Goal: Task Accomplishment & Management: Manage account settings

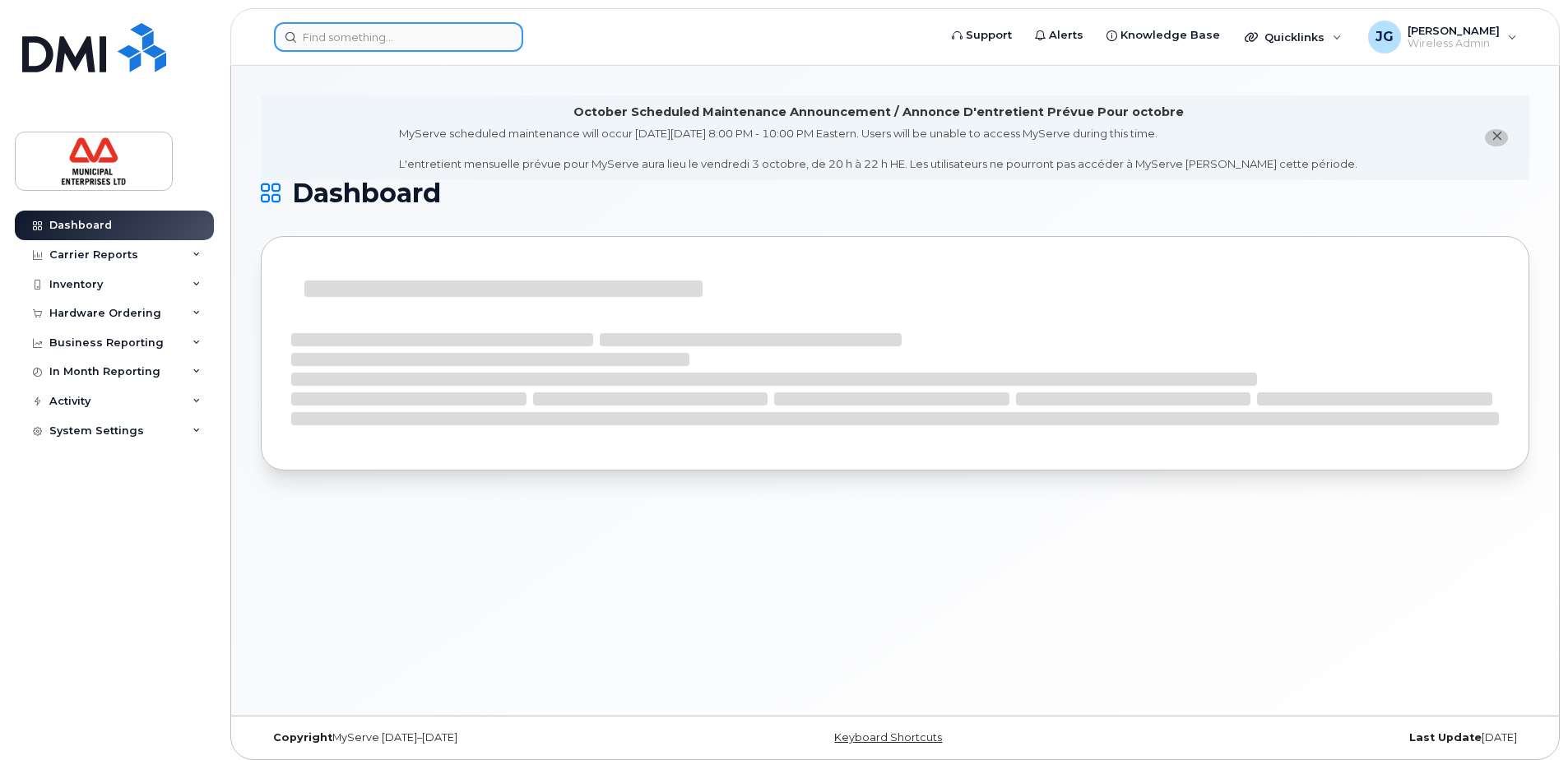
click at [468, 35] on input at bounding box center [398, 37] width 250 height 30
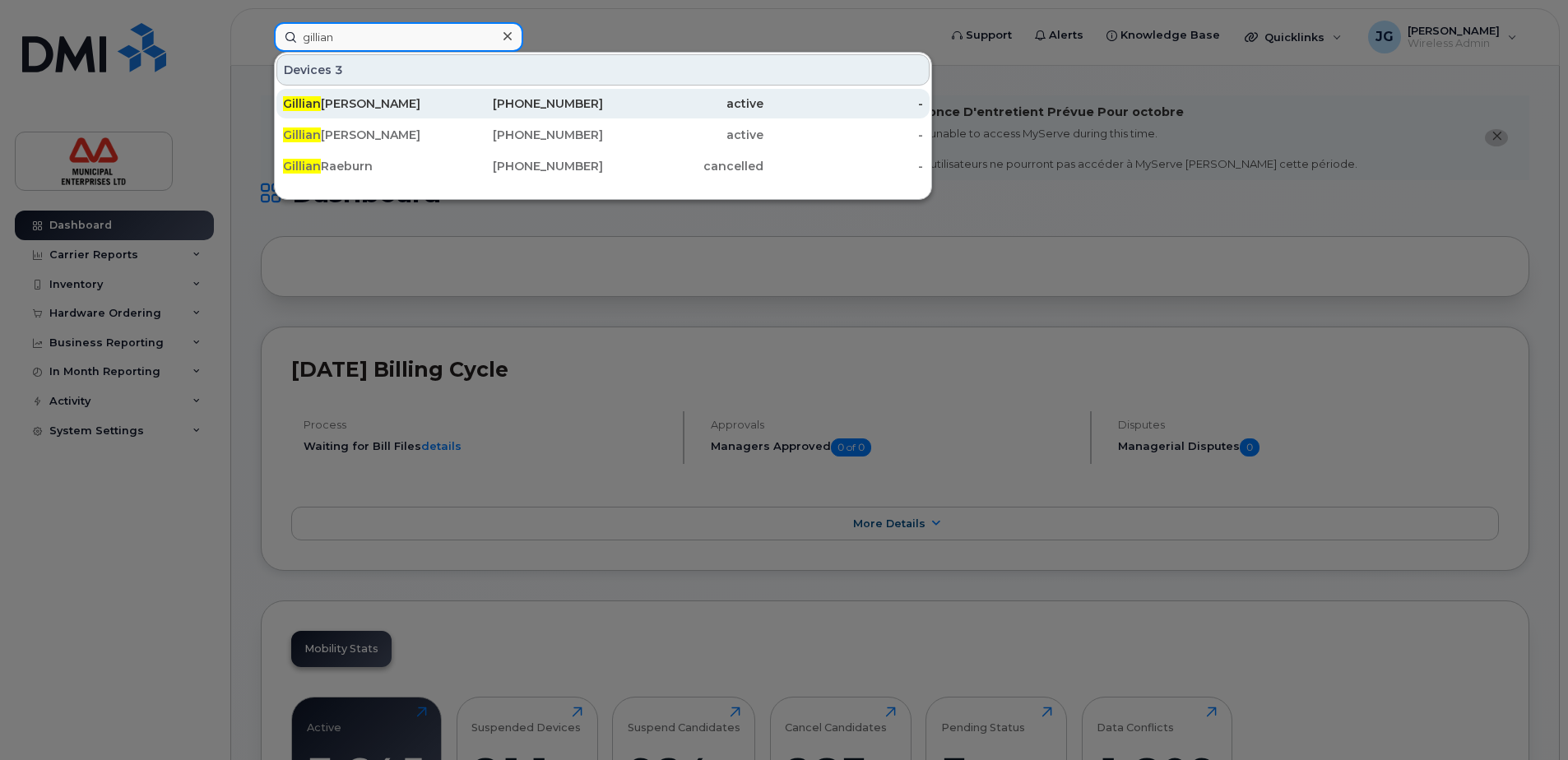
type input "gillian"
click at [352, 98] on div "Gillian Macneill" at bounding box center [362, 104] width 161 height 16
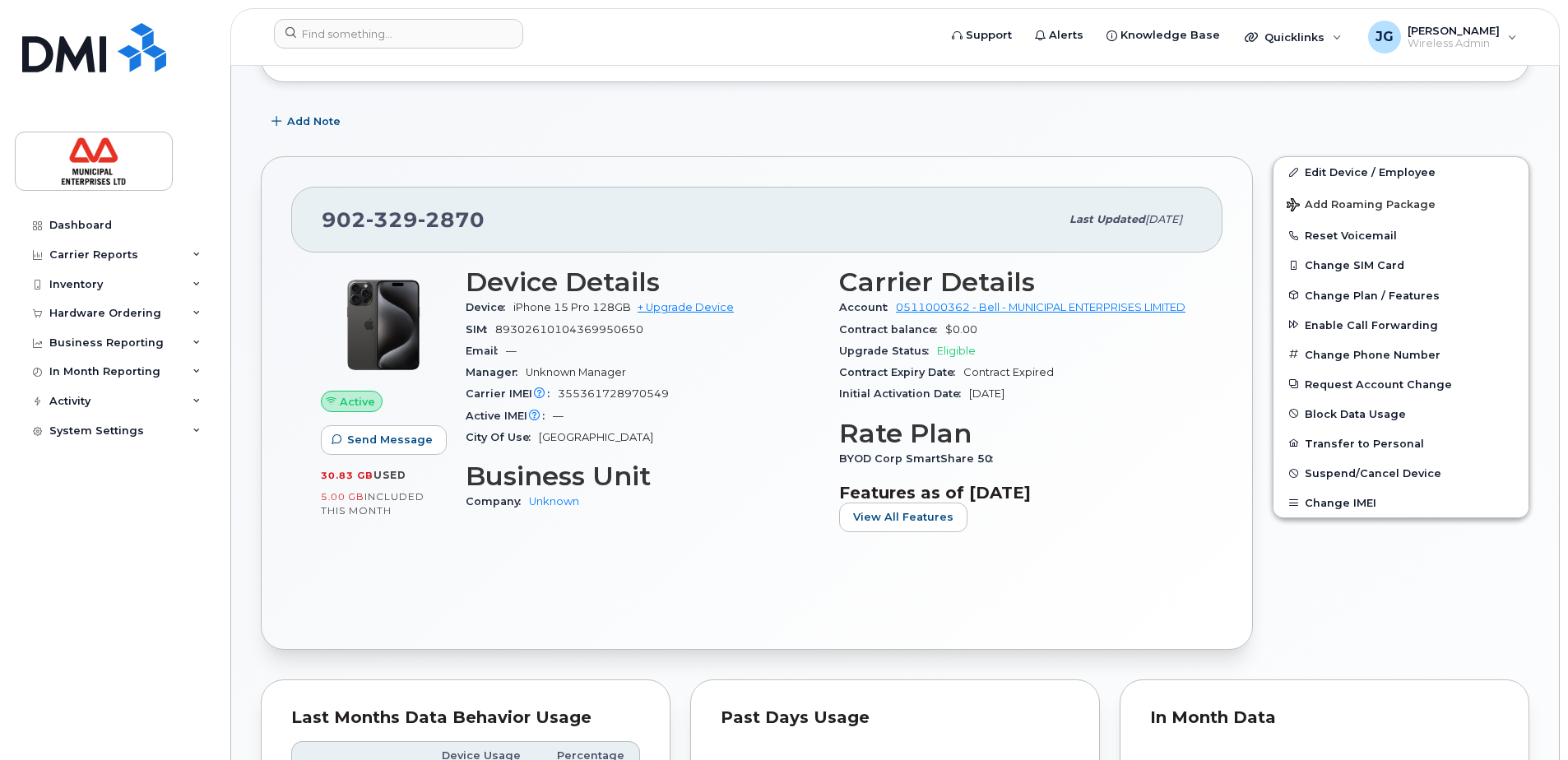
scroll to position [330, 0]
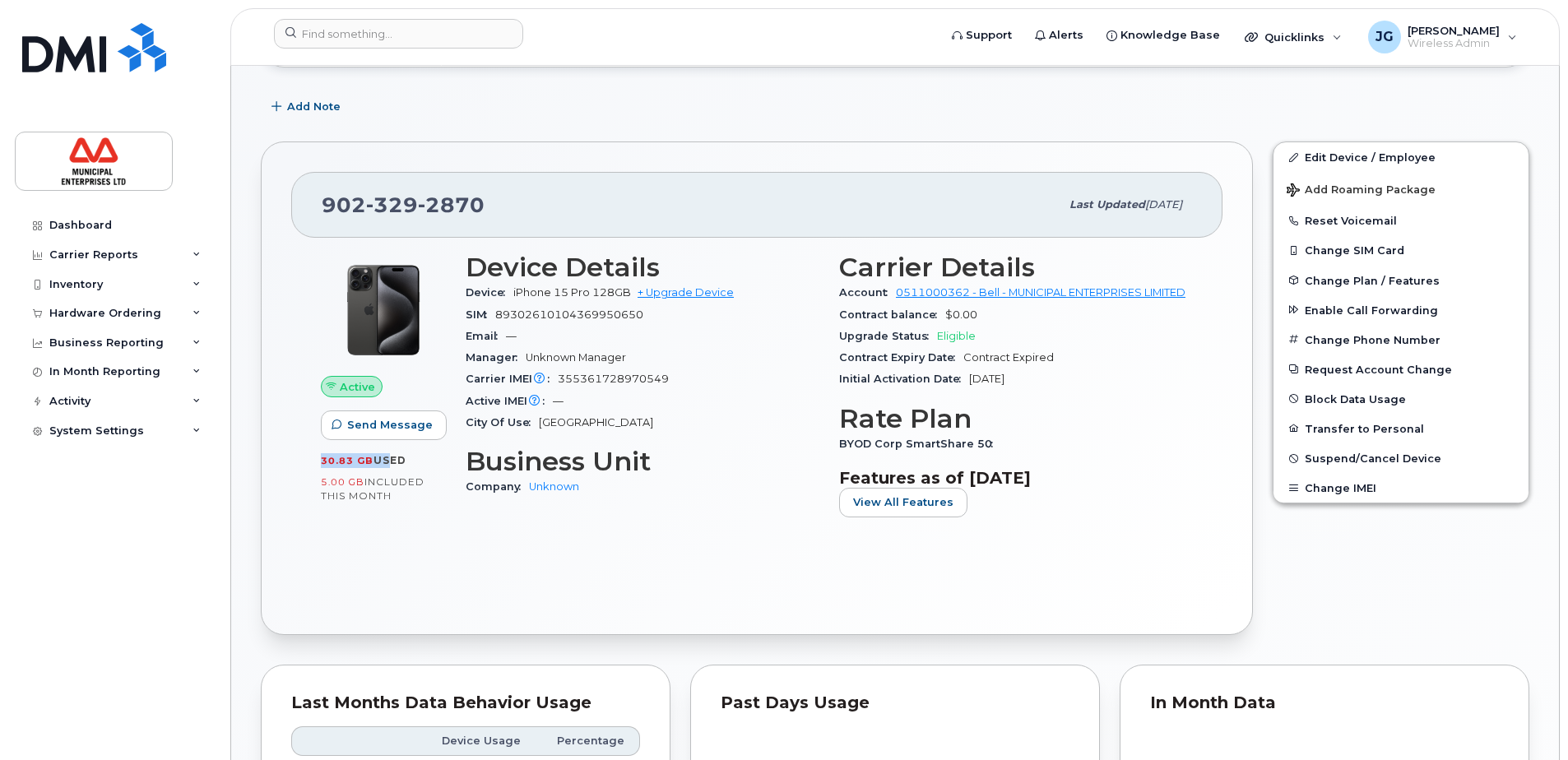
drag, startPoint x: 314, startPoint y: 451, endPoint x: 385, endPoint y: 462, distance: 71.8
click at [385, 462] on div "Active Send Message 30.83 GB  used 5.00 GB  included this month" at bounding box center [382, 391] width 145 height 298
drag, startPoint x: 385, startPoint y: 462, endPoint x: 411, endPoint y: 482, distance: 32.8
click at [411, 482] on span "included this month" at bounding box center [372, 488] width 104 height 27
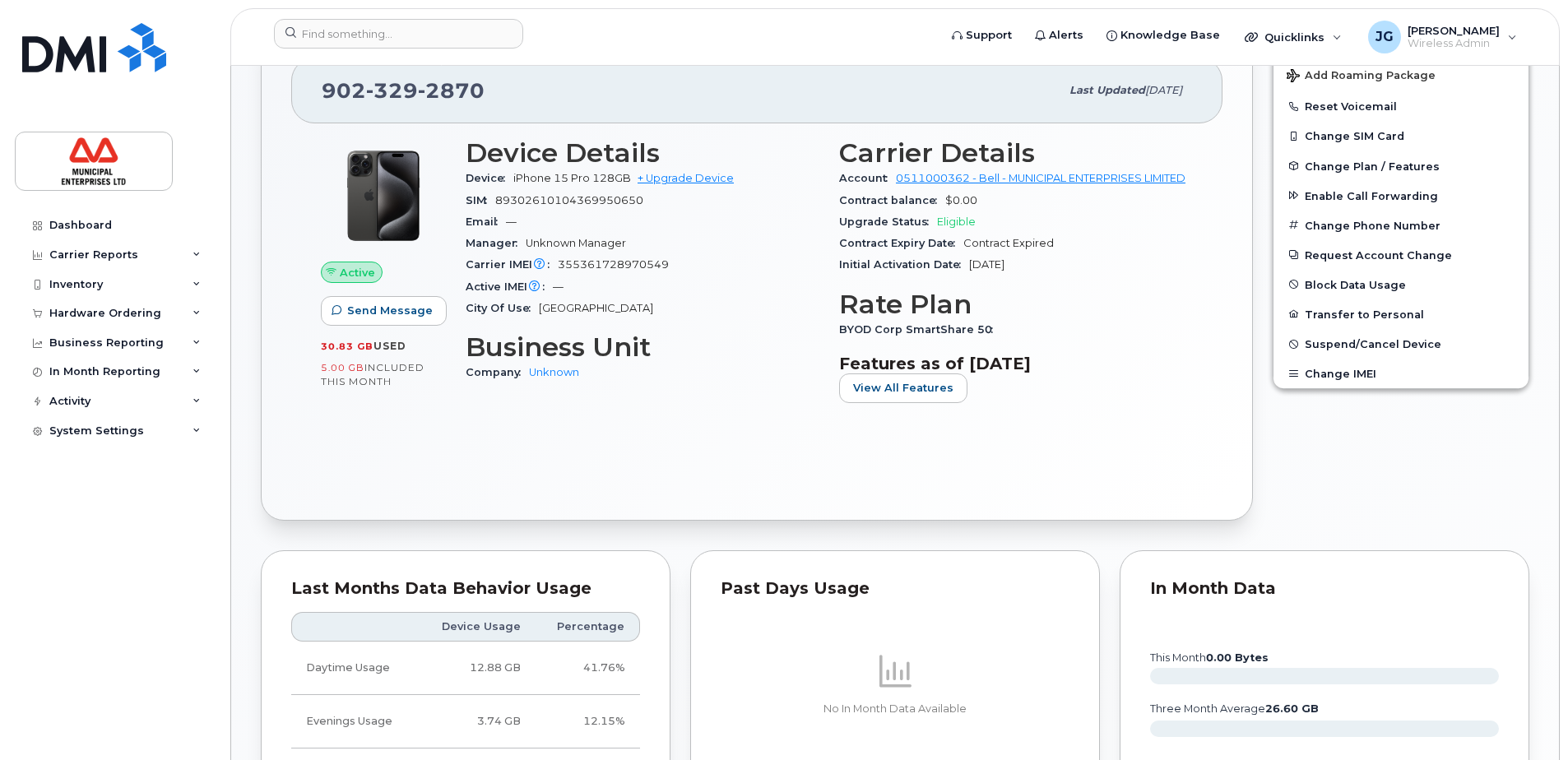
scroll to position [411, 0]
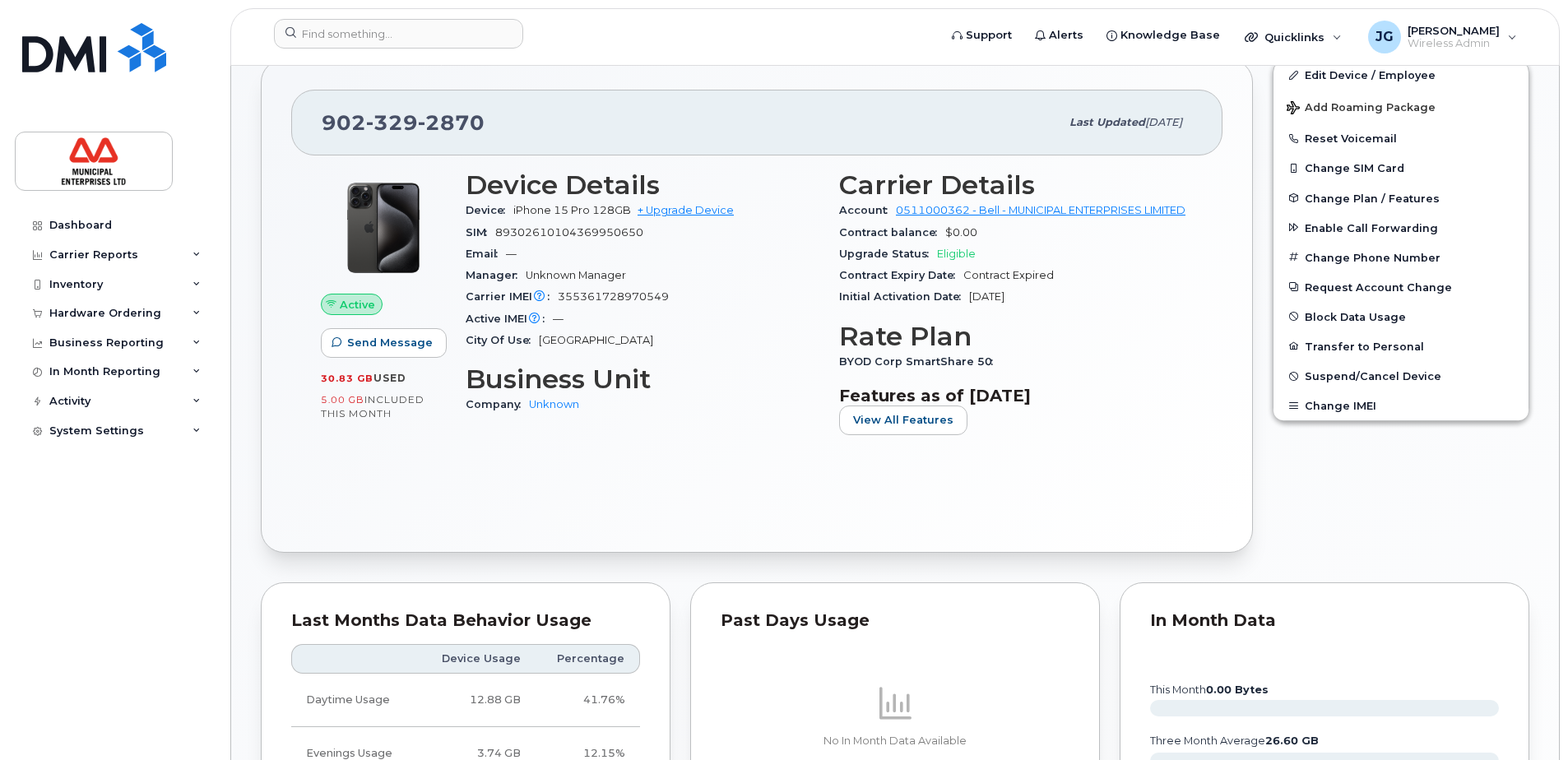
drag, startPoint x: 323, startPoint y: 381, endPoint x: 404, endPoint y: 380, distance: 81.0
click at [404, 380] on div "30.83 GB  used" at bounding box center [382, 379] width 125 height 15
drag, startPoint x: 404, startPoint y: 380, endPoint x: 394, endPoint y: 402, distance: 24.2
click at [394, 402] on span "included this month" at bounding box center [372, 406] width 104 height 27
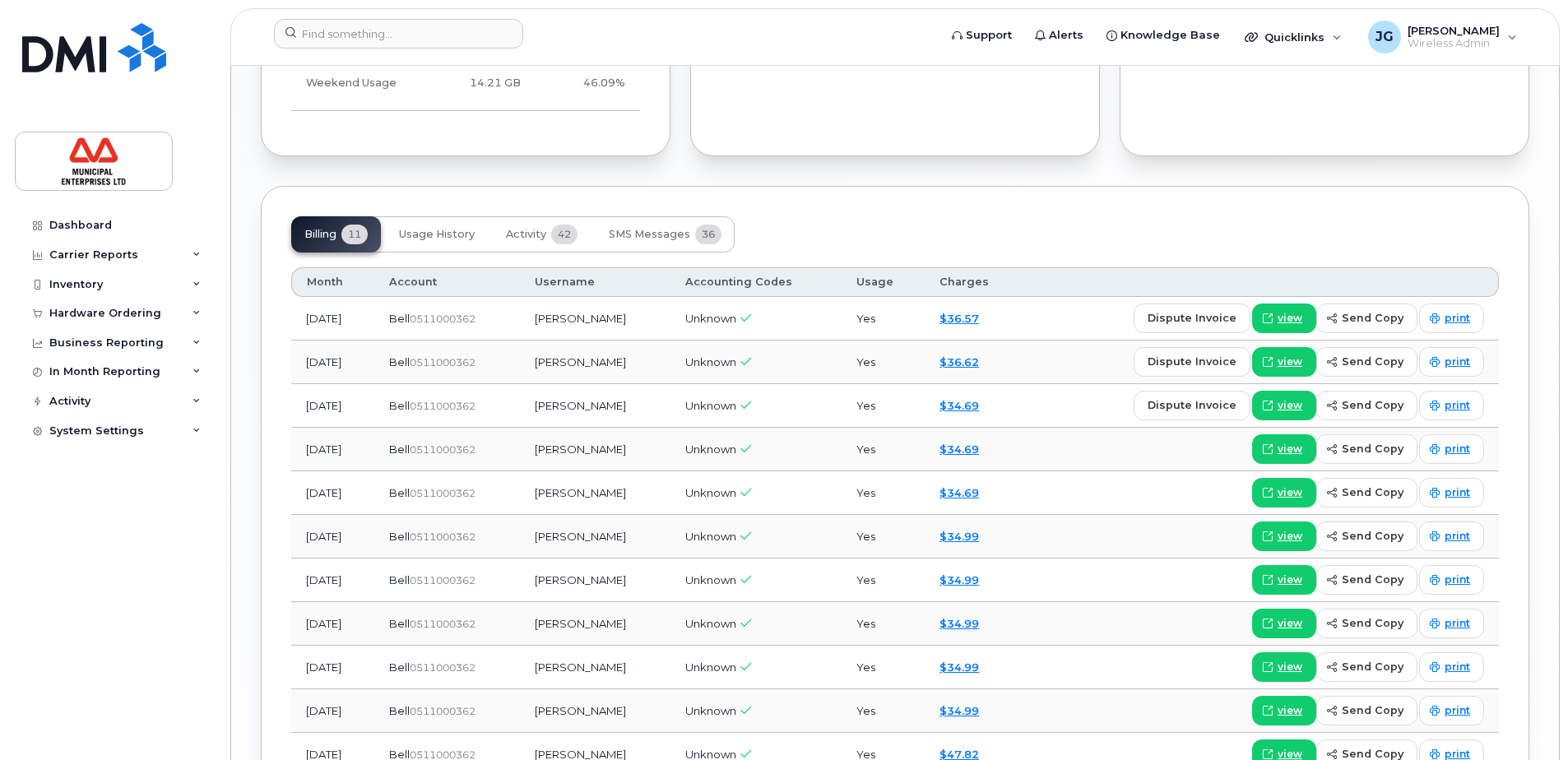
scroll to position [1152, 0]
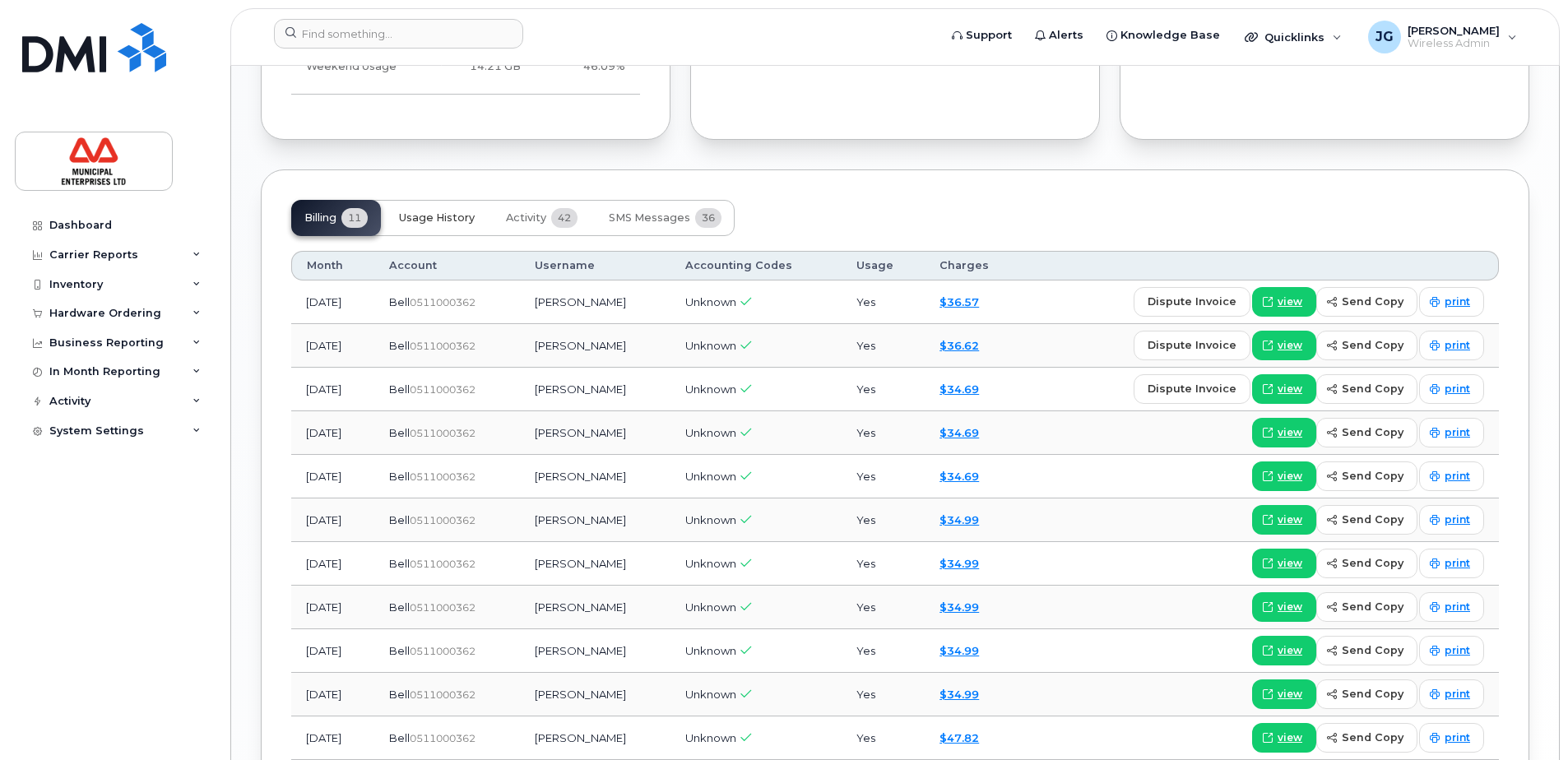
click at [479, 236] on button "Usage History" at bounding box center [436, 218] width 102 height 36
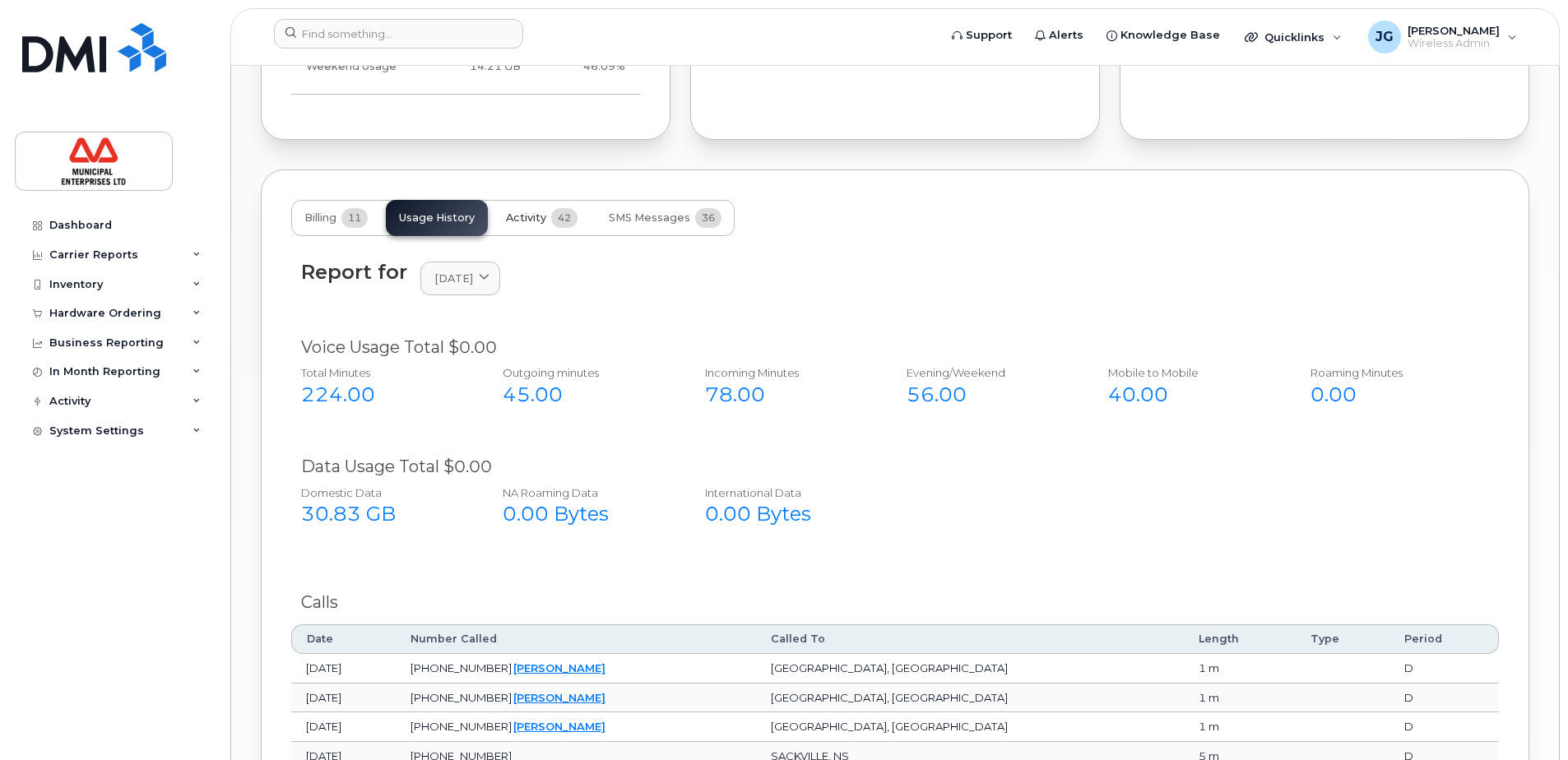
click at [544, 225] on span "Activity" at bounding box center [526, 218] width 40 height 13
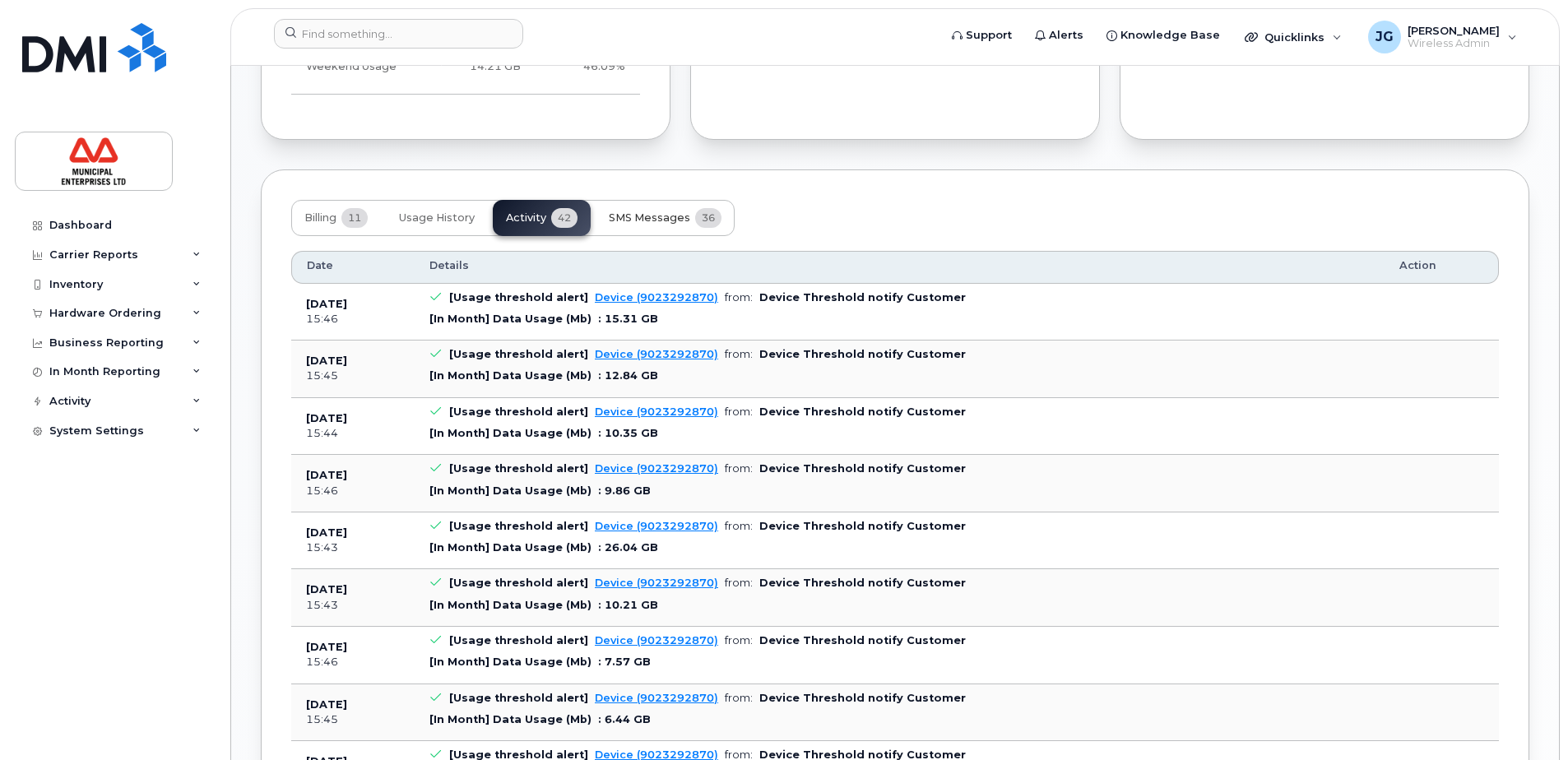
click at [662, 225] on span "SMS Messages" at bounding box center [650, 218] width 82 height 13
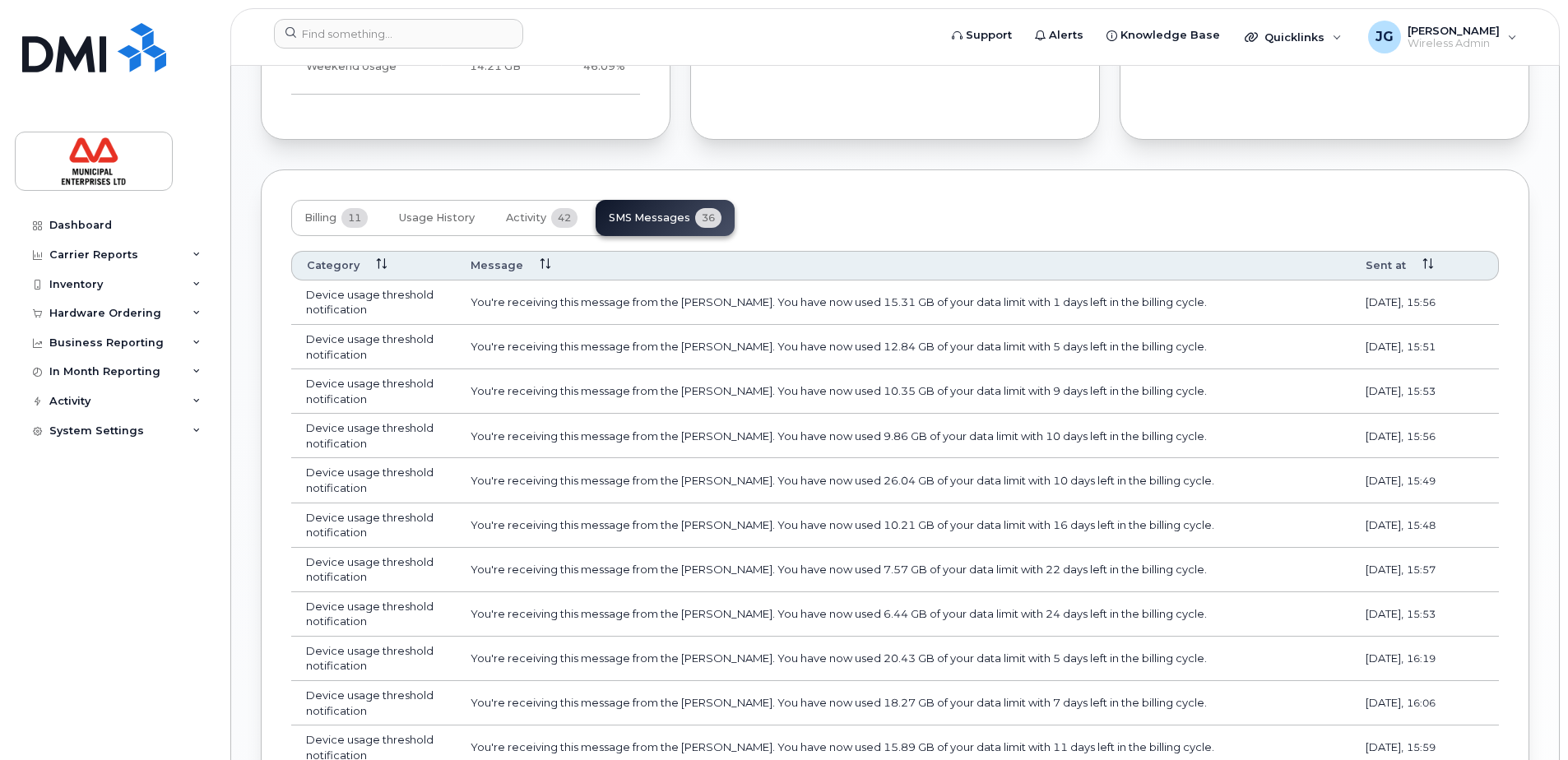
drag, startPoint x: 1383, startPoint y: 317, endPoint x: 1442, endPoint y: 317, distance: 59.0
click at [1442, 317] on td "[DATE] 15:56" at bounding box center [1424, 303] width 148 height 44
drag, startPoint x: 807, startPoint y: 318, endPoint x: 902, endPoint y: 319, distance: 95.0
click at [902, 319] on td "You're receiving this message from the [PERSON_NAME]. You have now used 15.31 G…" at bounding box center [902, 303] width 895 height 44
drag, startPoint x: 819, startPoint y: 488, endPoint x: 913, endPoint y: 488, distance: 94.0
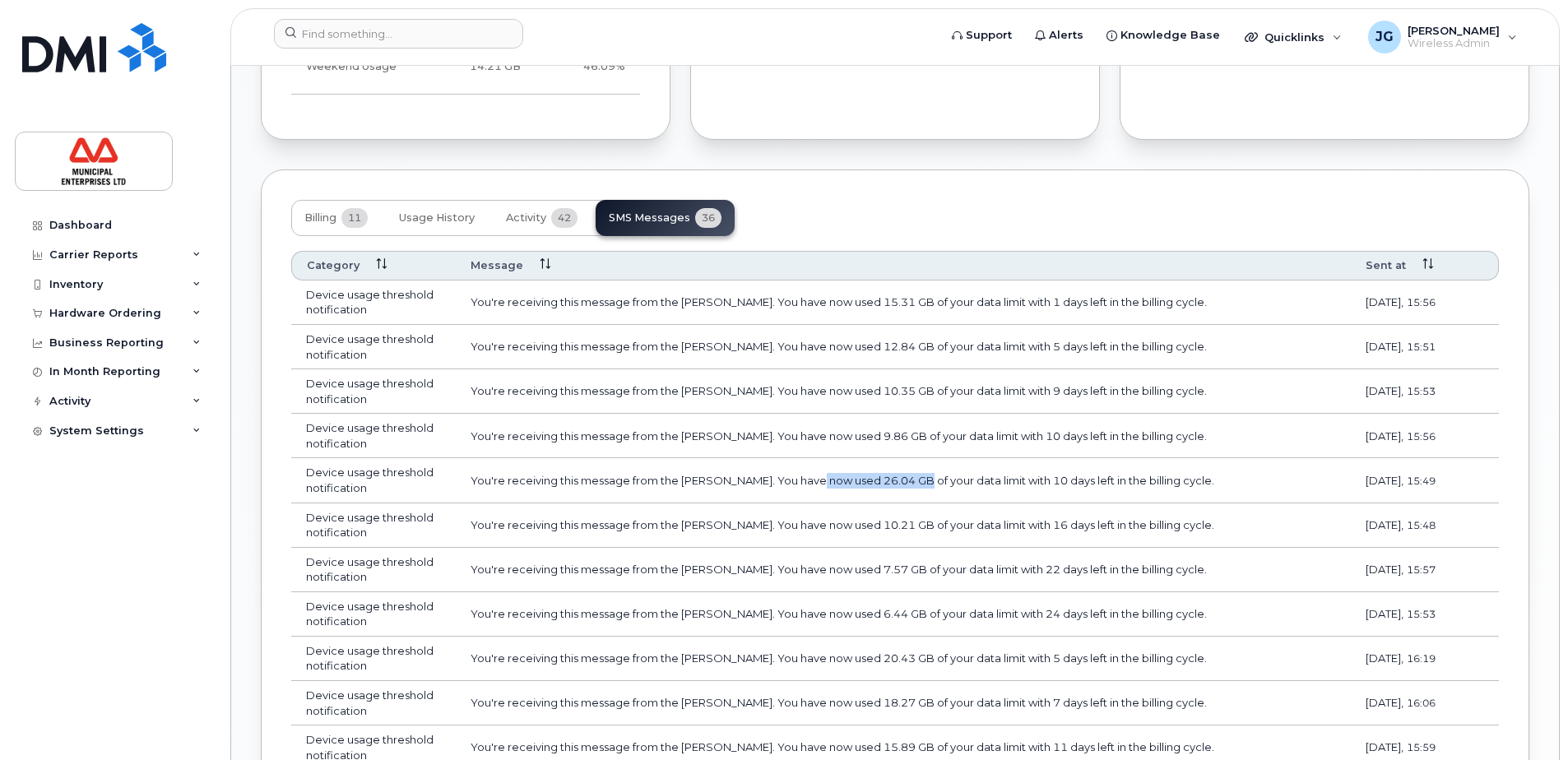
click at [913, 488] on td "You're receiving this message from the [PERSON_NAME]. You have now used 26.04 G…" at bounding box center [902, 480] width 895 height 44
drag, startPoint x: 913, startPoint y: 488, endPoint x: 840, endPoint y: 488, distance: 73.0
click at [838, 488] on td "You're receiving this message from the [PERSON_NAME]. You have now used 26.04 G…" at bounding box center [902, 480] width 895 height 44
click at [1090, 498] on td "You're receiving this message from the [PERSON_NAME]. You have now used 26.04 G…" at bounding box center [902, 480] width 895 height 44
drag, startPoint x: 815, startPoint y: 500, endPoint x: 886, endPoint y: 486, distance: 72.4
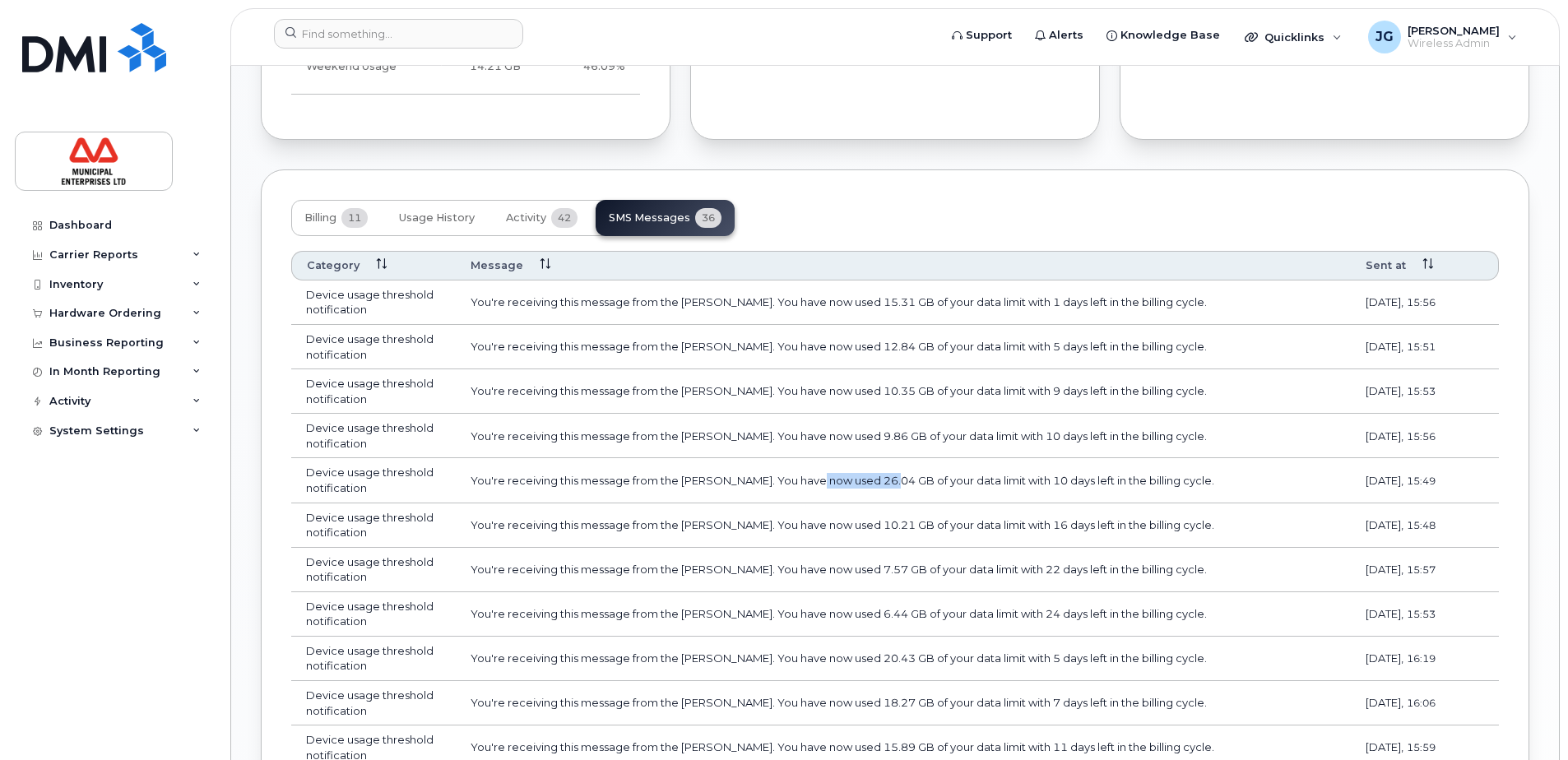
click at [886, 486] on td "You're receiving this message from the [PERSON_NAME]. You have now used 26.04 G…" at bounding box center [902, 480] width 895 height 44
drag, startPoint x: 886, startPoint y: 486, endPoint x: 913, endPoint y: 534, distance: 55.1
click at [886, 536] on td "You're receiving this message from the [PERSON_NAME]. You have now used 10.21 G…" at bounding box center [902, 525] width 895 height 44
drag, startPoint x: 821, startPoint y: 537, endPoint x: 847, endPoint y: 535, distance: 26.1
click at [834, 535] on td "You're receiving this message from the [PERSON_NAME]. You have now used 10.21 G…" at bounding box center [902, 525] width 895 height 44
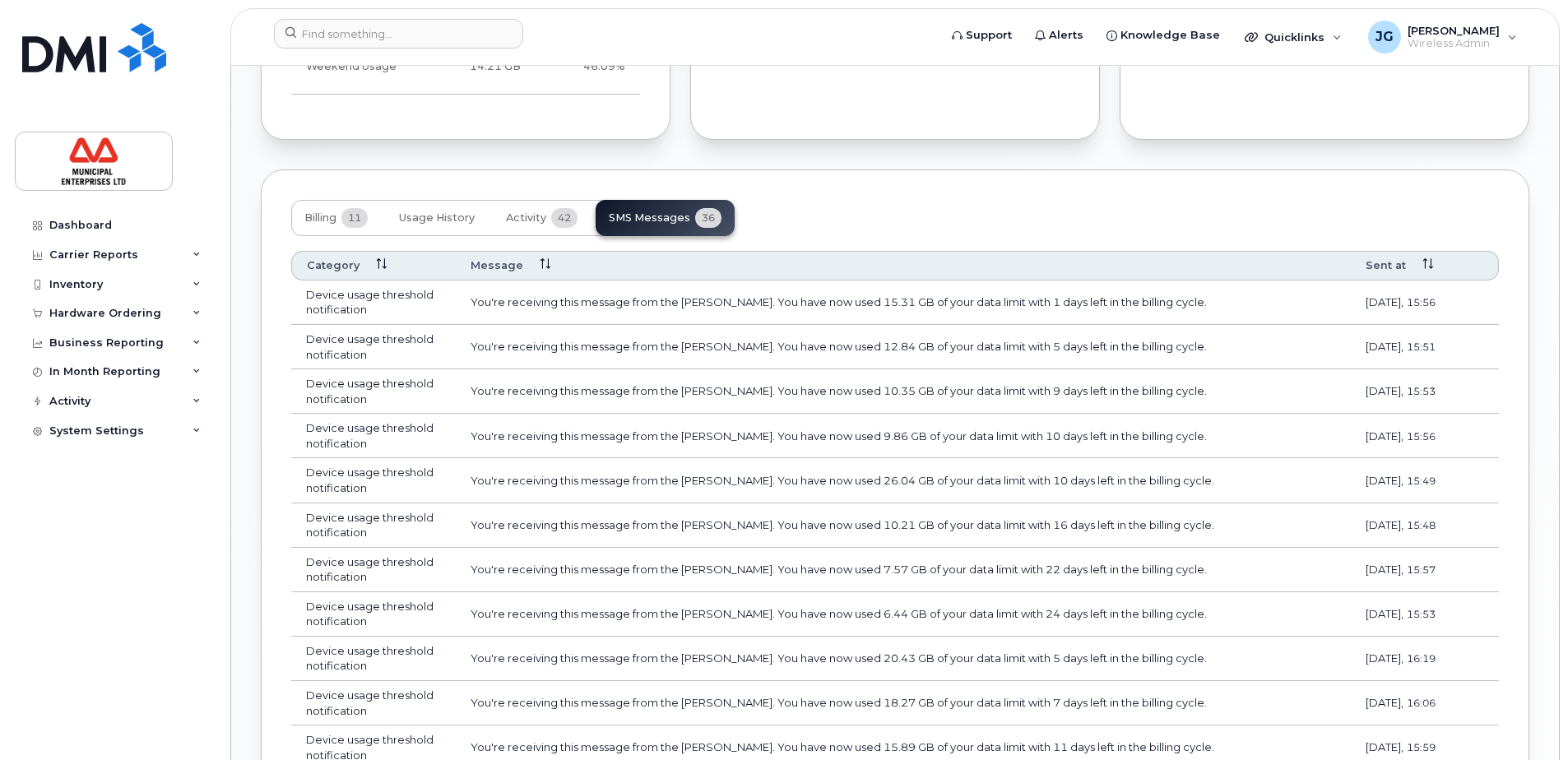
drag, startPoint x: 1366, startPoint y: 545, endPoint x: 1427, endPoint y: 540, distance: 61.2
click at [1403, 531] on span "[DATE]," at bounding box center [1384, 524] width 38 height 13
drag, startPoint x: 1427, startPoint y: 540, endPoint x: 1371, endPoint y: 496, distance: 71.2
click at [1375, 487] on span "[DATE]," at bounding box center [1384, 480] width 38 height 13
drag, startPoint x: 1366, startPoint y: 496, endPoint x: 1446, endPoint y: 494, distance: 80.0
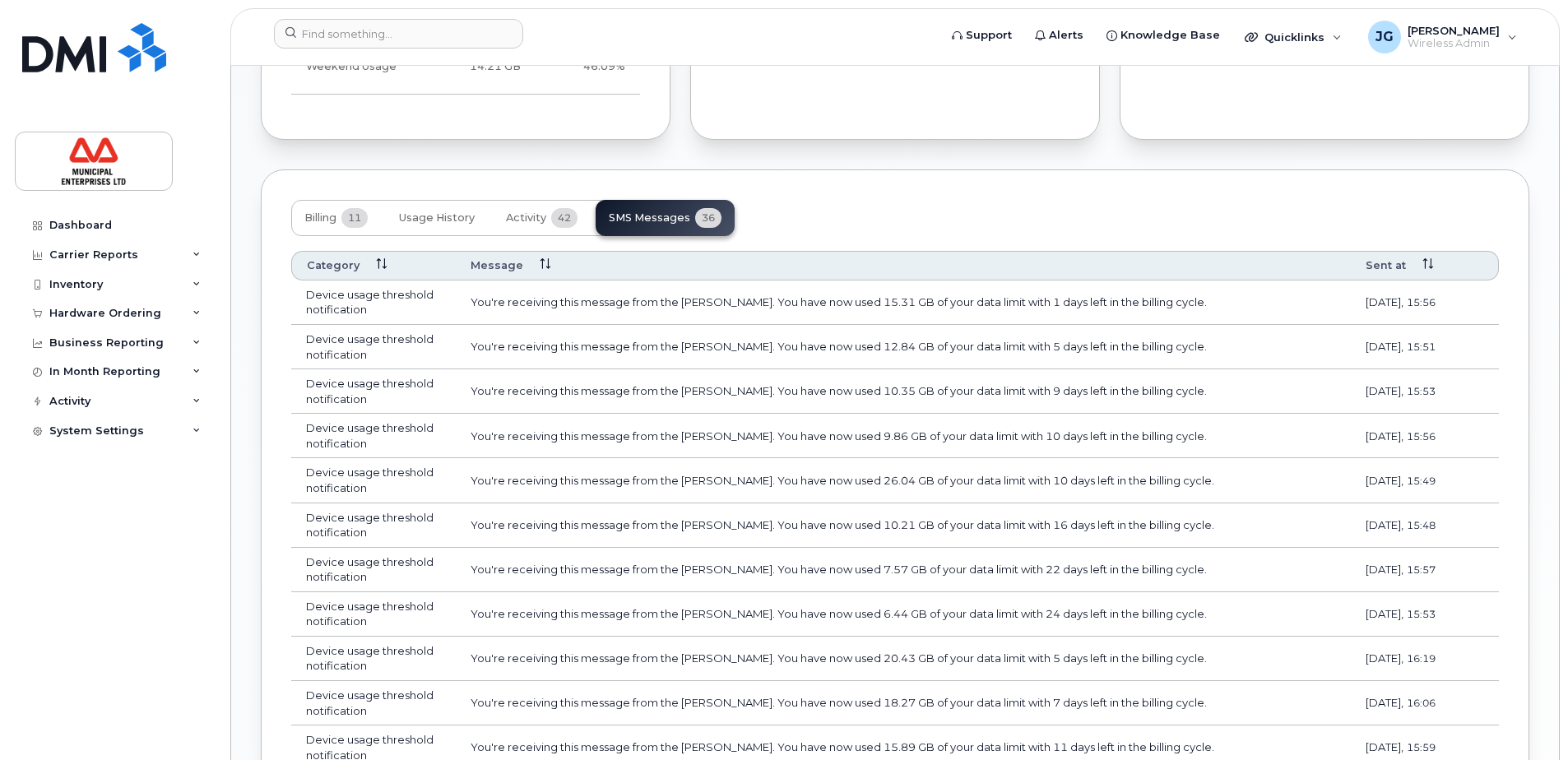
click at [1446, 494] on td "[DATE] 15:49" at bounding box center [1424, 480] width 148 height 44
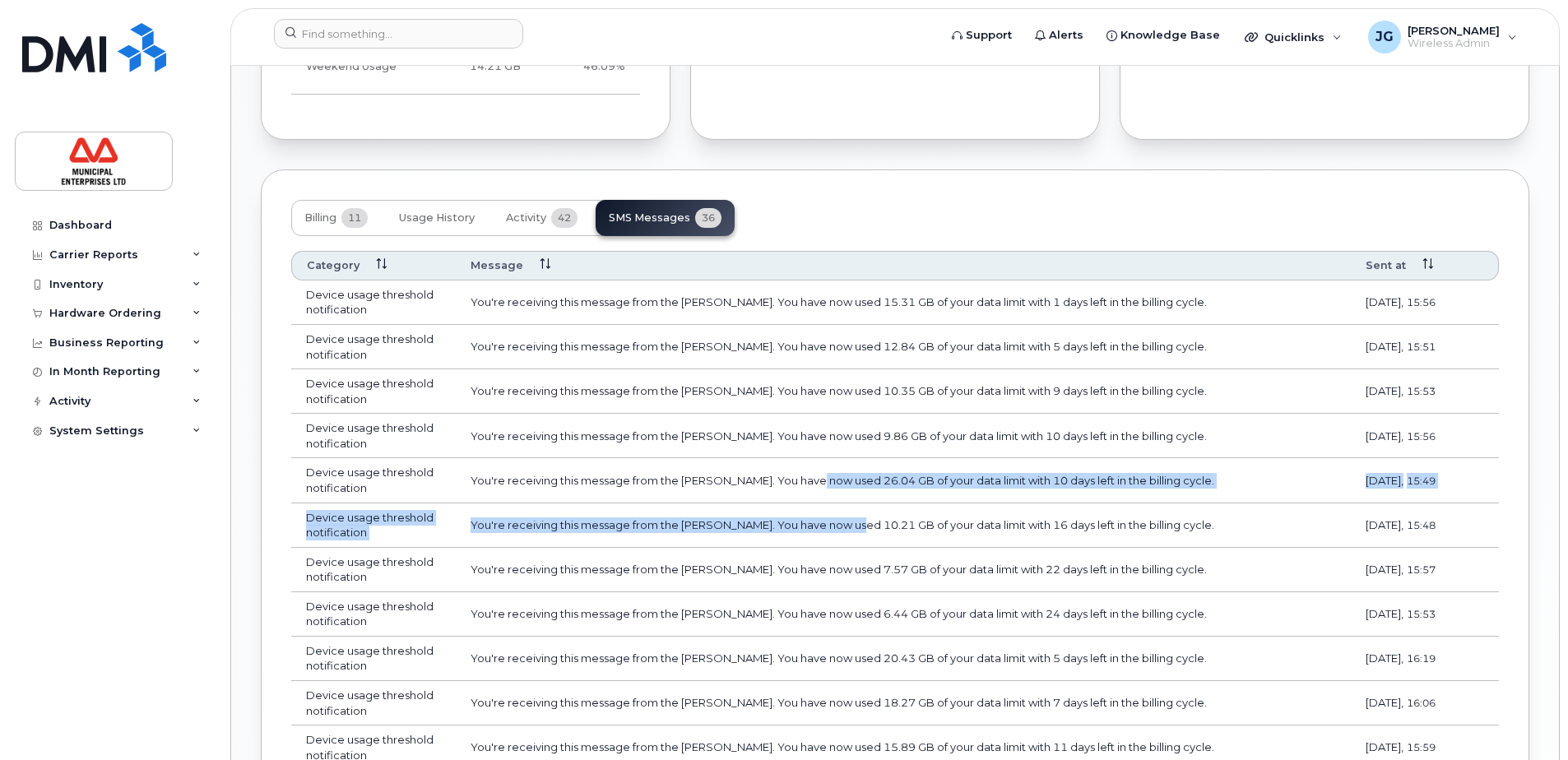
drag, startPoint x: 819, startPoint y: 493, endPoint x: 860, endPoint y: 530, distance: 55.2
drag, startPoint x: 860, startPoint y: 530, endPoint x: 848, endPoint y: 542, distance: 17.0
click at [848, 542] on td "You're receiving this message from the [PERSON_NAME]. You have now used 10.21 G…" at bounding box center [902, 525] width 895 height 44
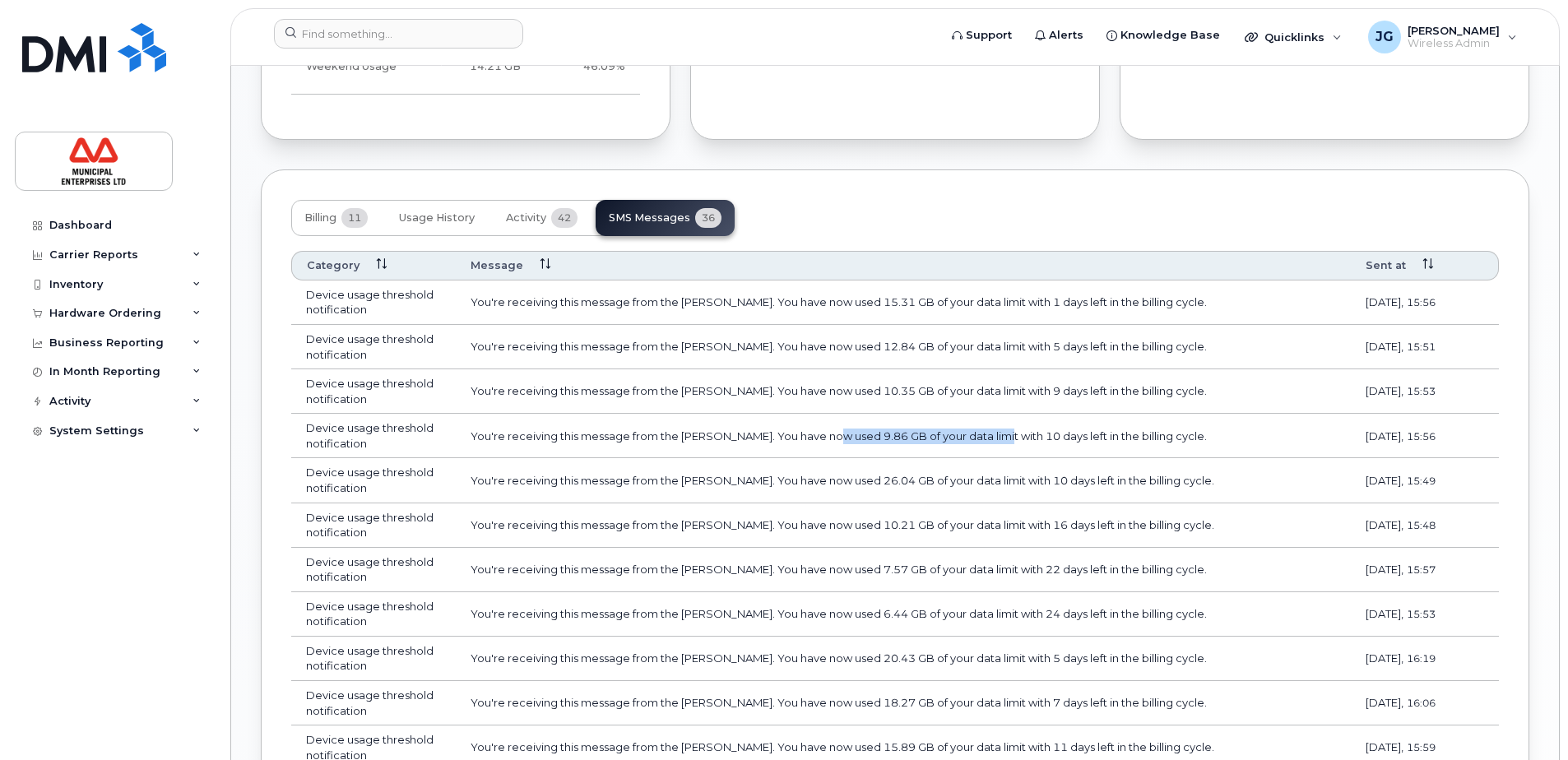
drag, startPoint x: 1003, startPoint y: 449, endPoint x: 832, endPoint y: 457, distance: 171.2
click at [832, 457] on td "You're receiving this message from the [PERSON_NAME]. You have now used 9.86 GB…" at bounding box center [902, 435] width 895 height 44
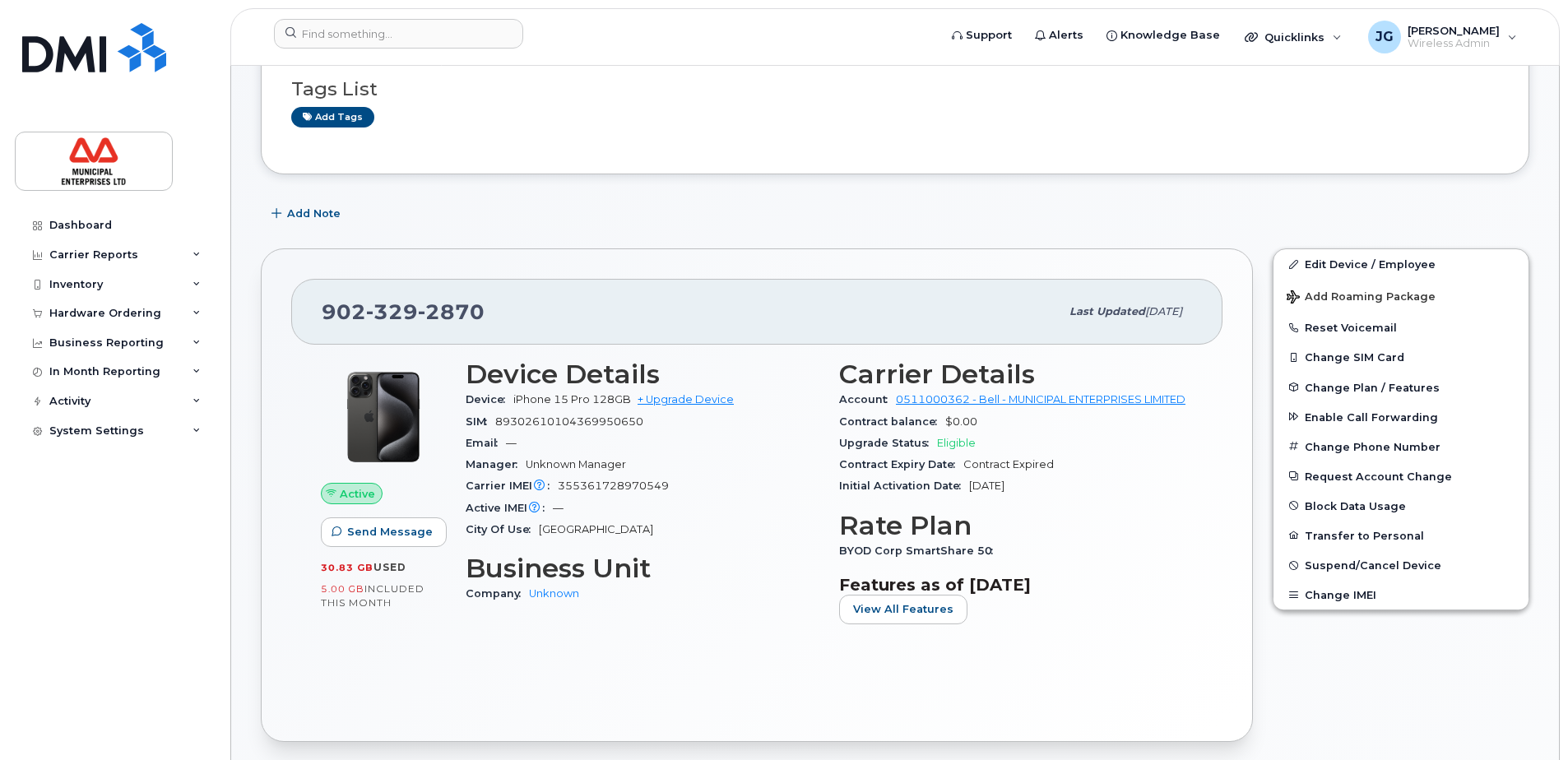
scroll to position [330, 0]
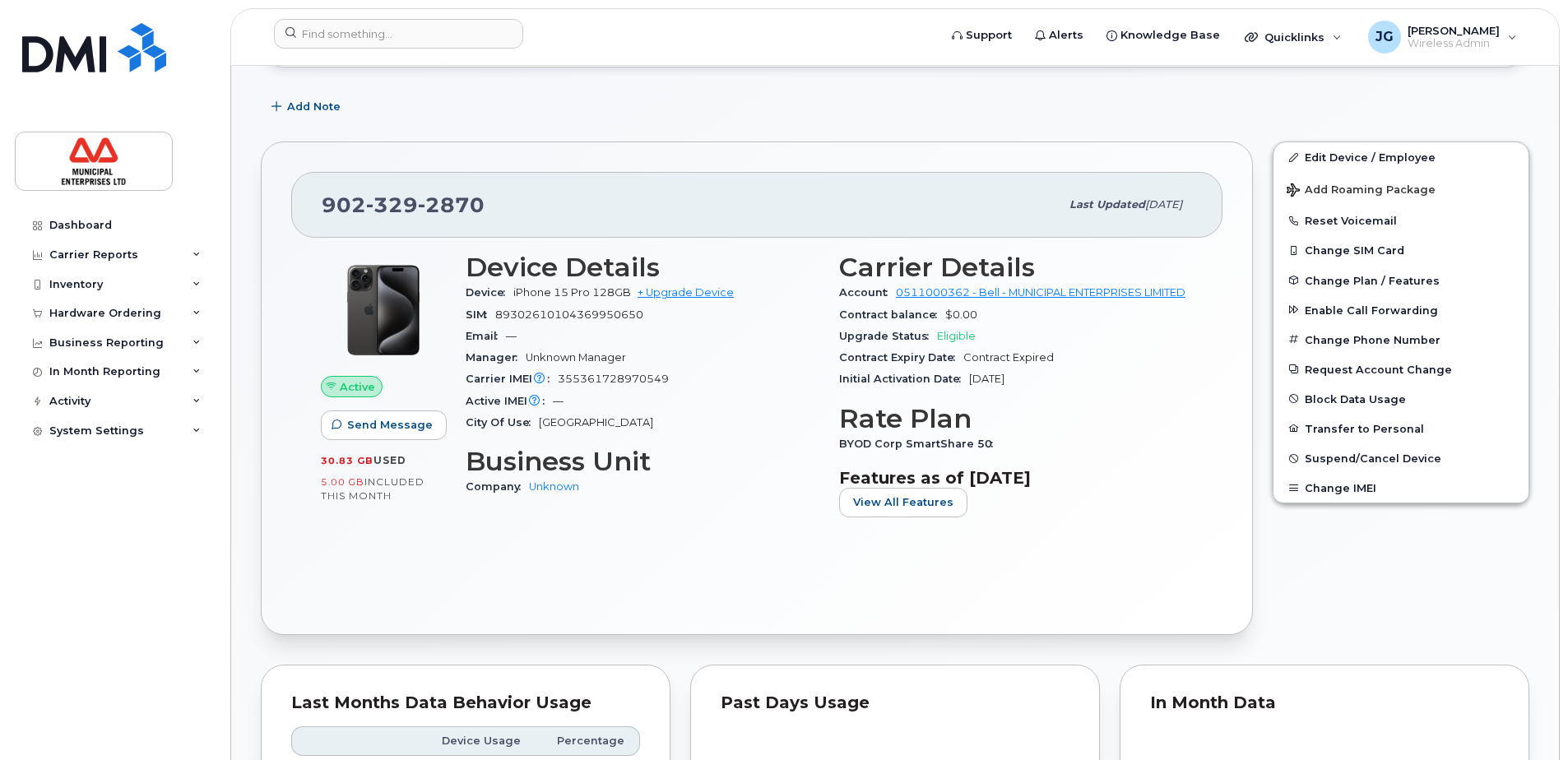
click at [564, 149] on div "[PHONE_NUMBER] Last updated [DATE] Active Send Message 30.83 GB  used 5.00 GB  …" at bounding box center [757, 388] width 992 height 493
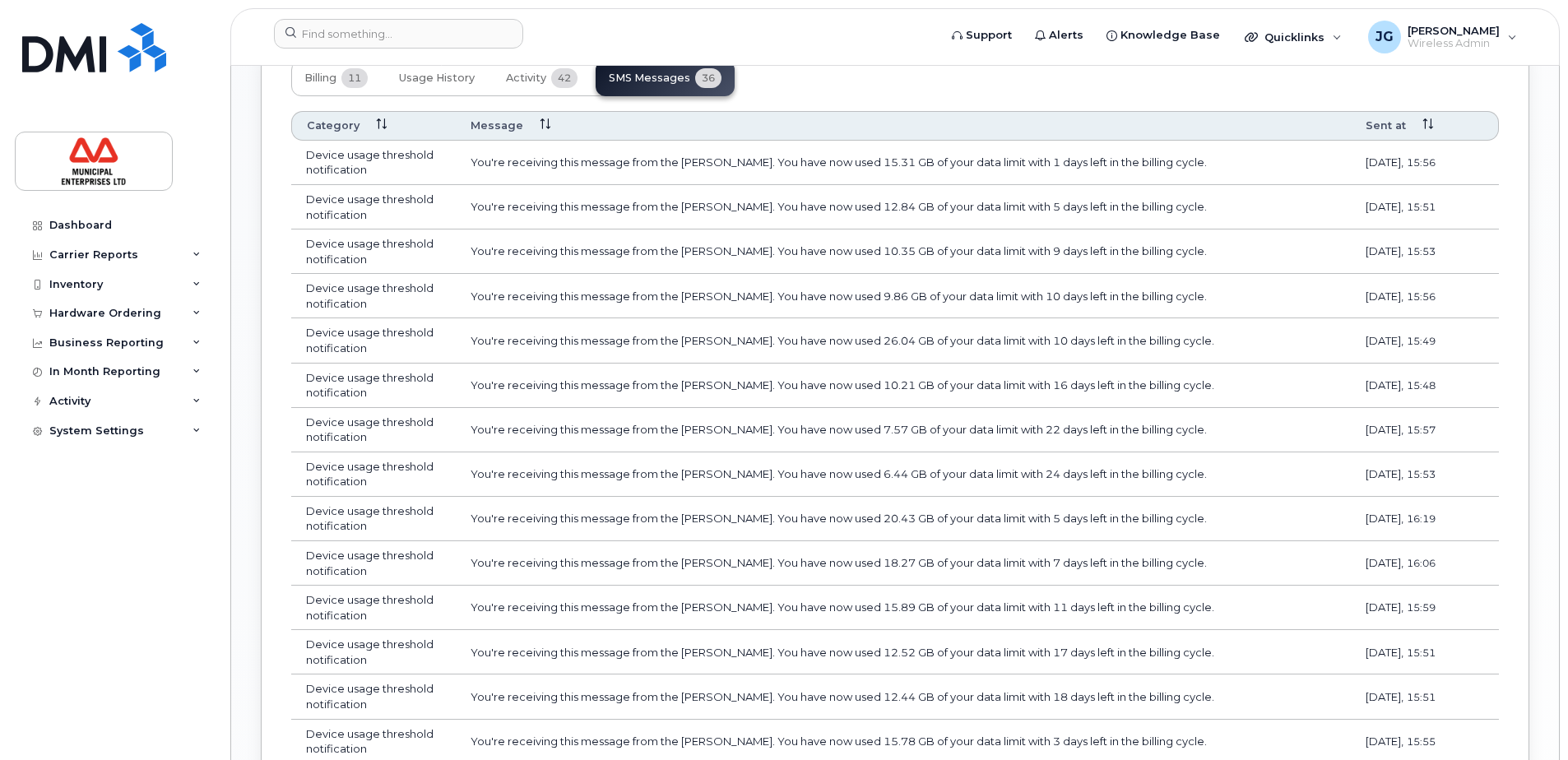
scroll to position [1316, 0]
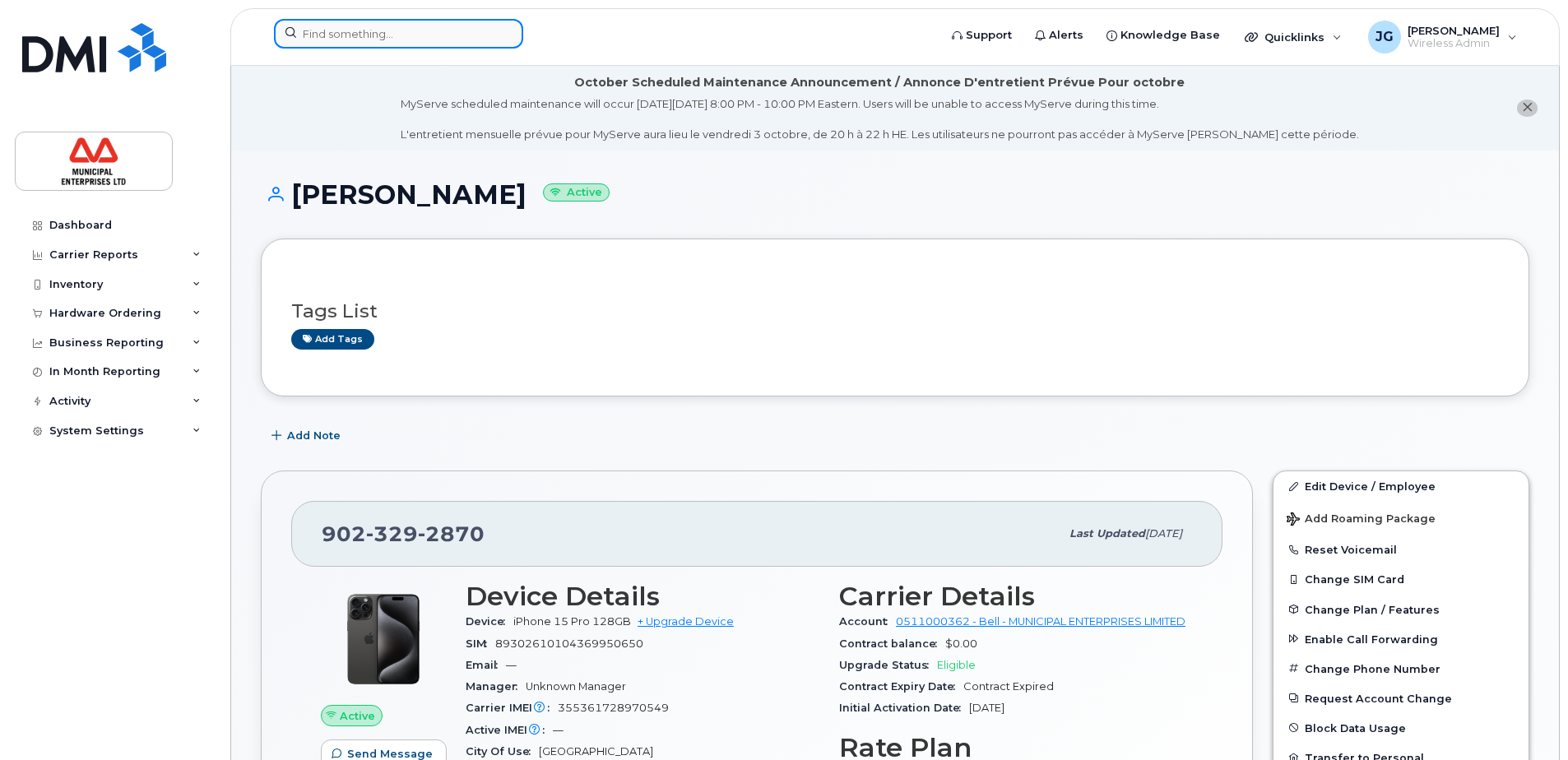
click at [413, 44] on input at bounding box center [398, 34] width 250 height 30
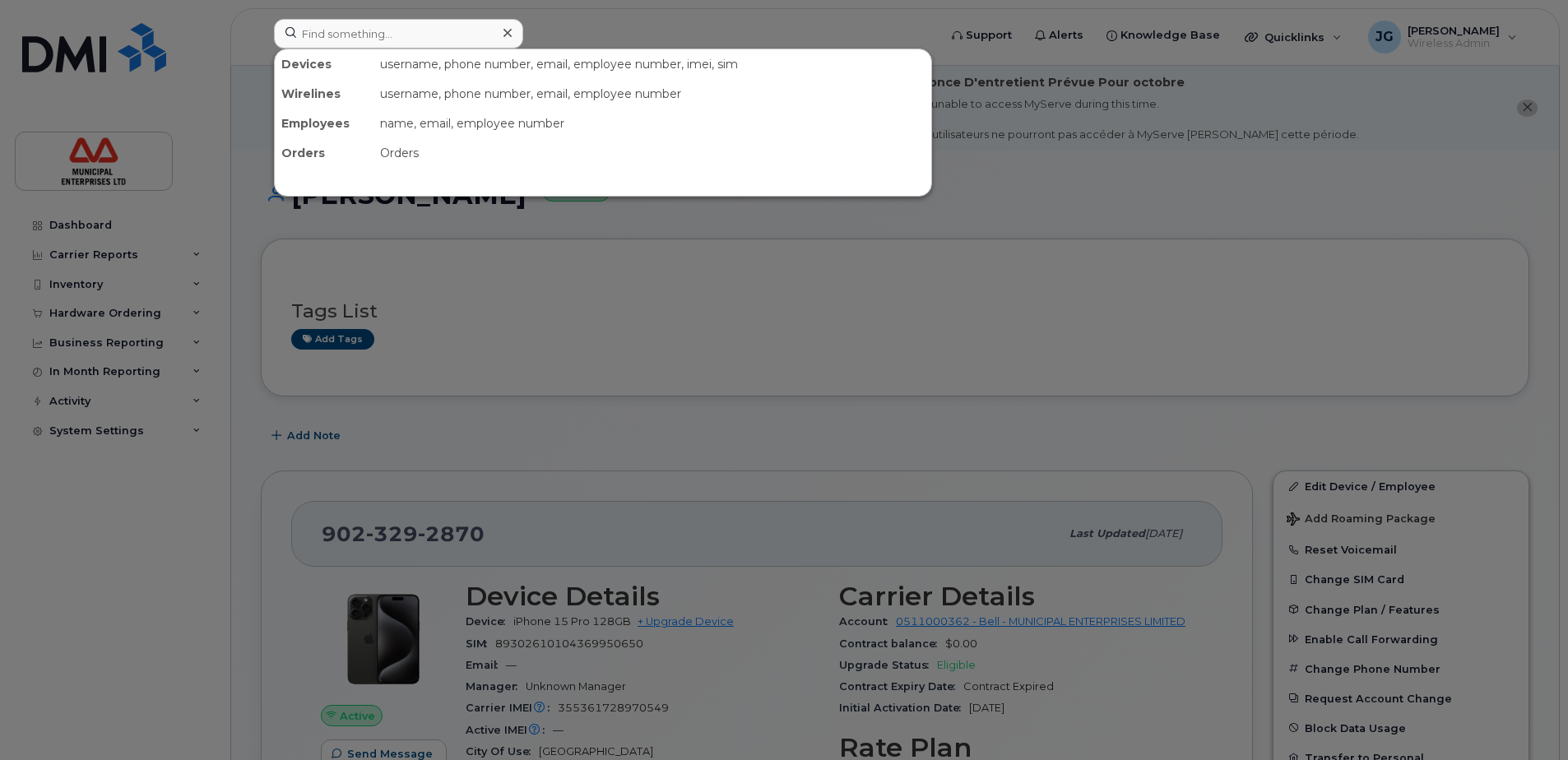
click at [767, 21] on div at bounding box center [784, 380] width 1568 height 760
click at [427, 40] on input at bounding box center [398, 34] width 250 height 30
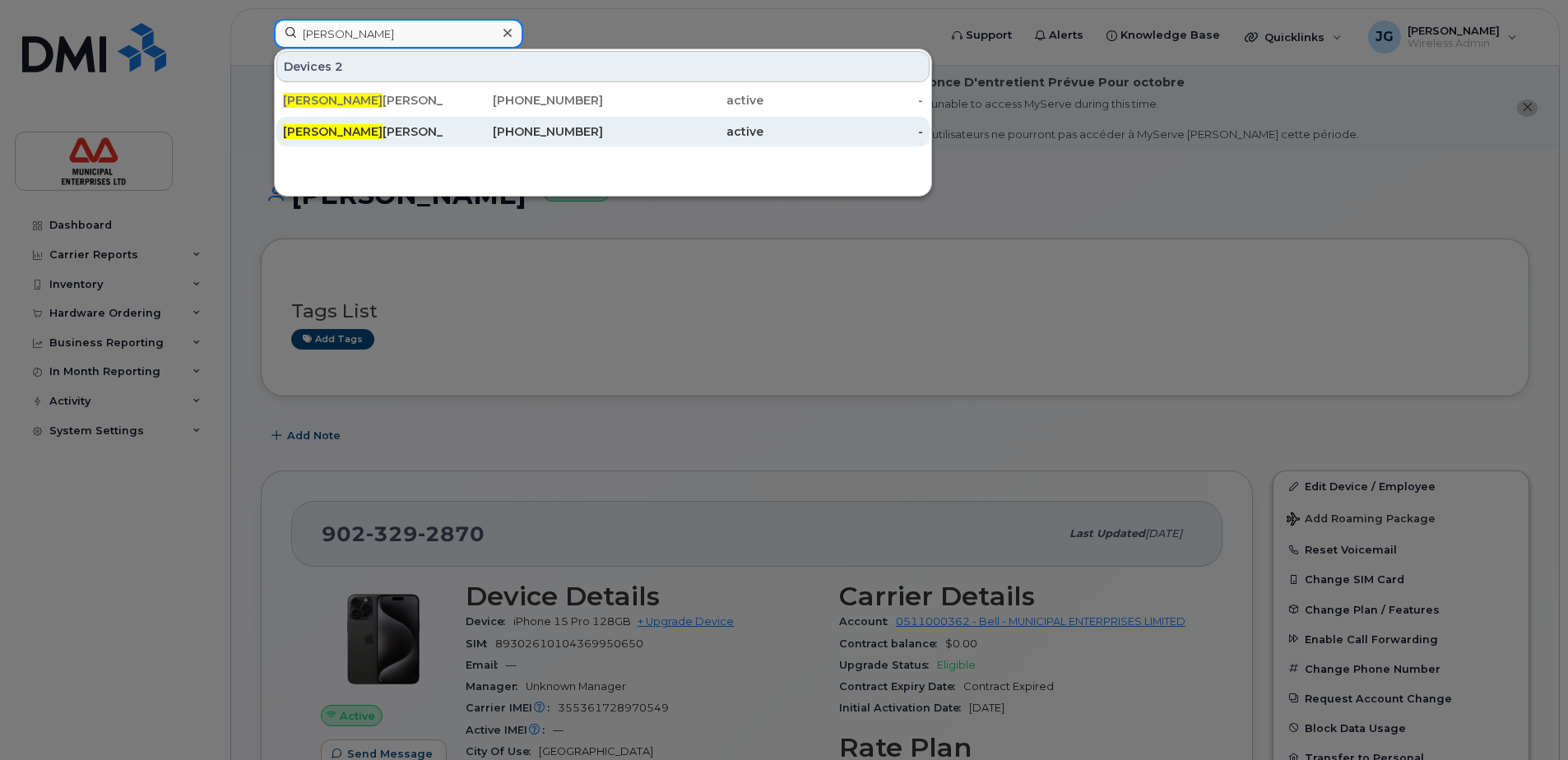
type input "gillian mac"
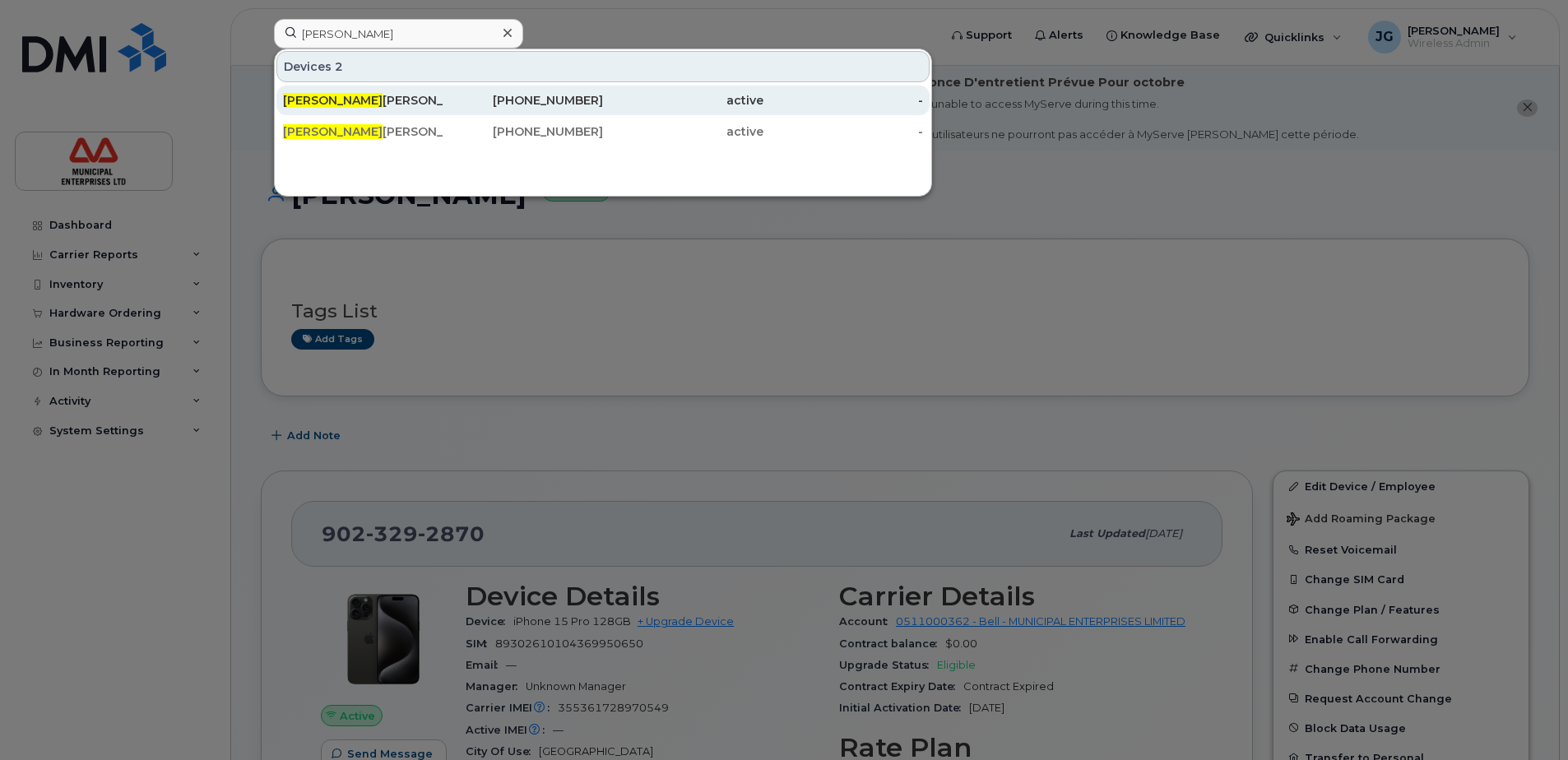
drag, startPoint x: 372, startPoint y: 131, endPoint x: 541, endPoint y: 109, distance: 170.4
click at [372, 131] on div "Gillian Mac neill" at bounding box center [362, 132] width 161 height 16
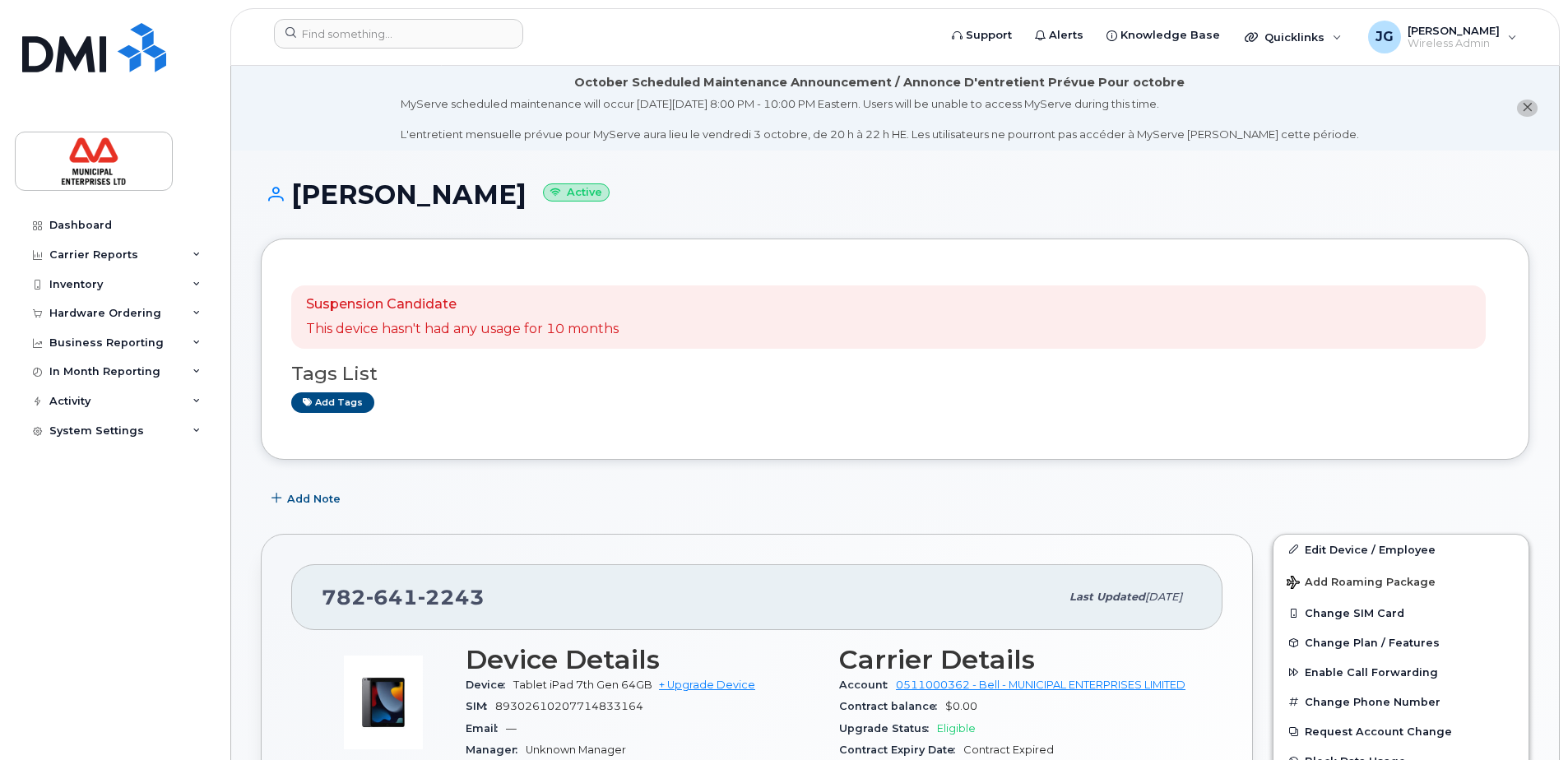
drag, startPoint x: 302, startPoint y: 196, endPoint x: 482, endPoint y: 186, distance: 180.3
click at [482, 186] on h1 "Gillian Macneill Active" at bounding box center [894, 194] width 1269 height 29
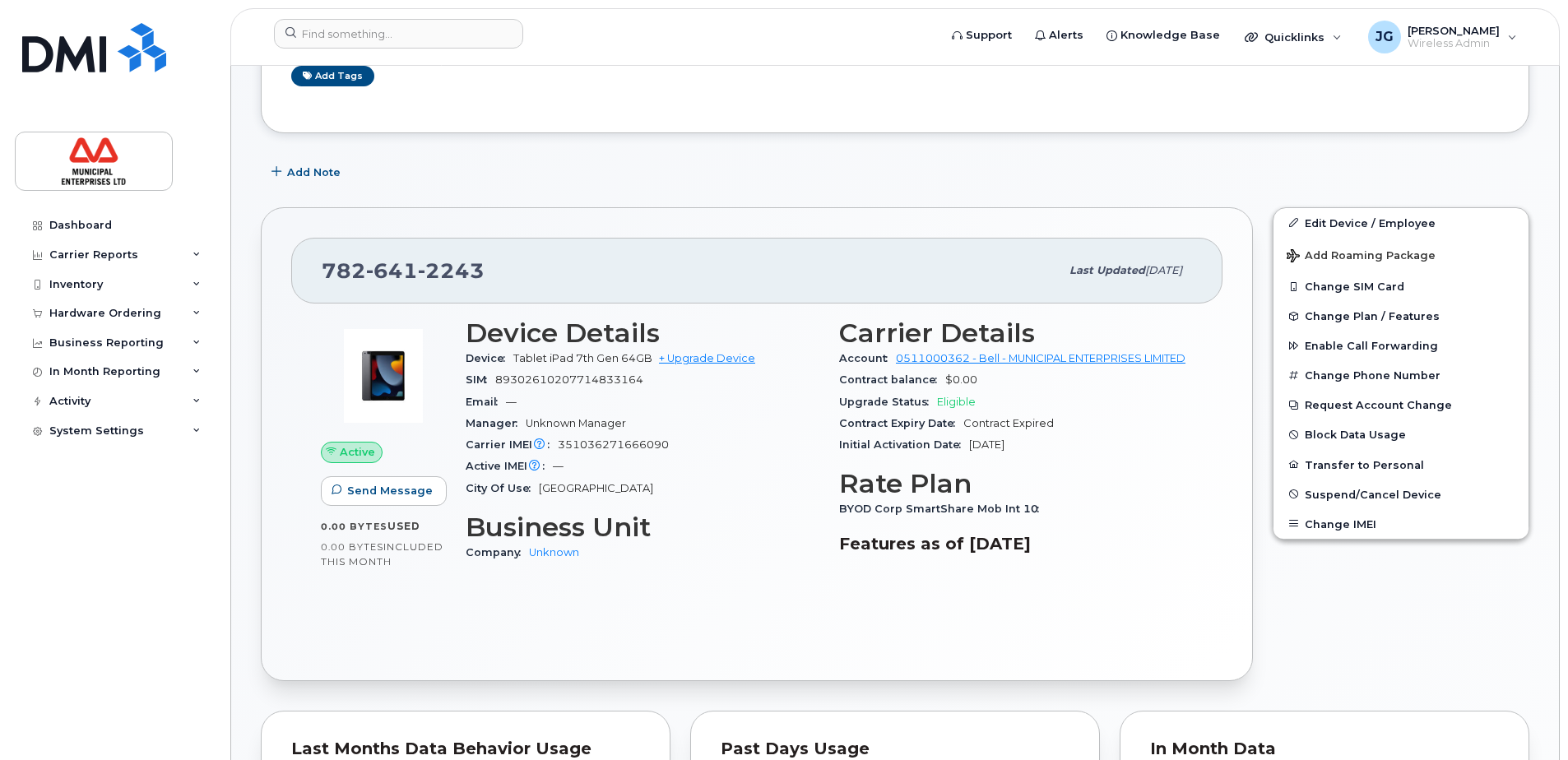
scroll to position [330, 0]
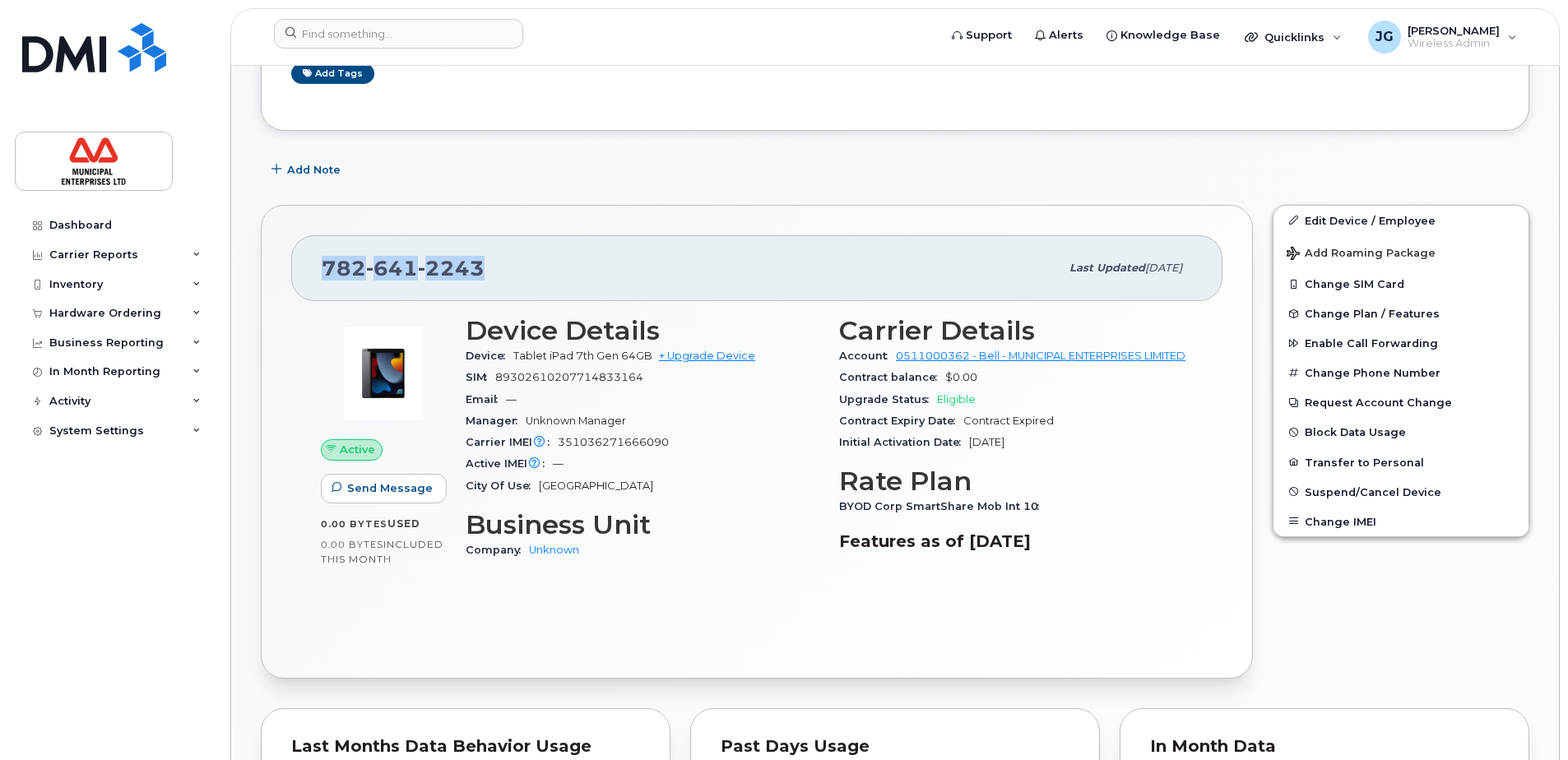
drag, startPoint x: 488, startPoint y: 261, endPoint x: 326, endPoint y: 281, distance: 163.2
click at [326, 281] on div "782 641 2243" at bounding box center [690, 268] width 738 height 35
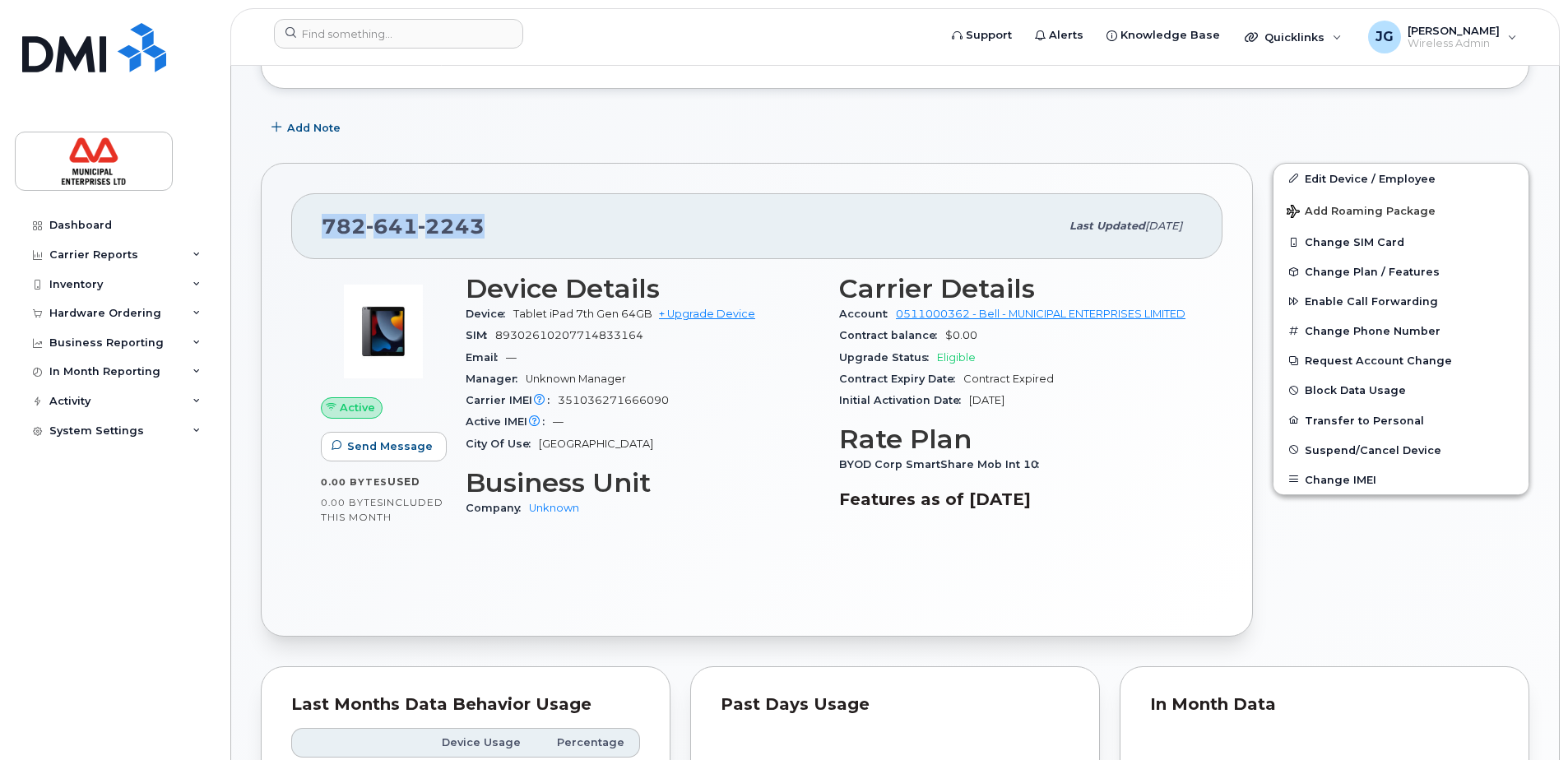
scroll to position [493, 0]
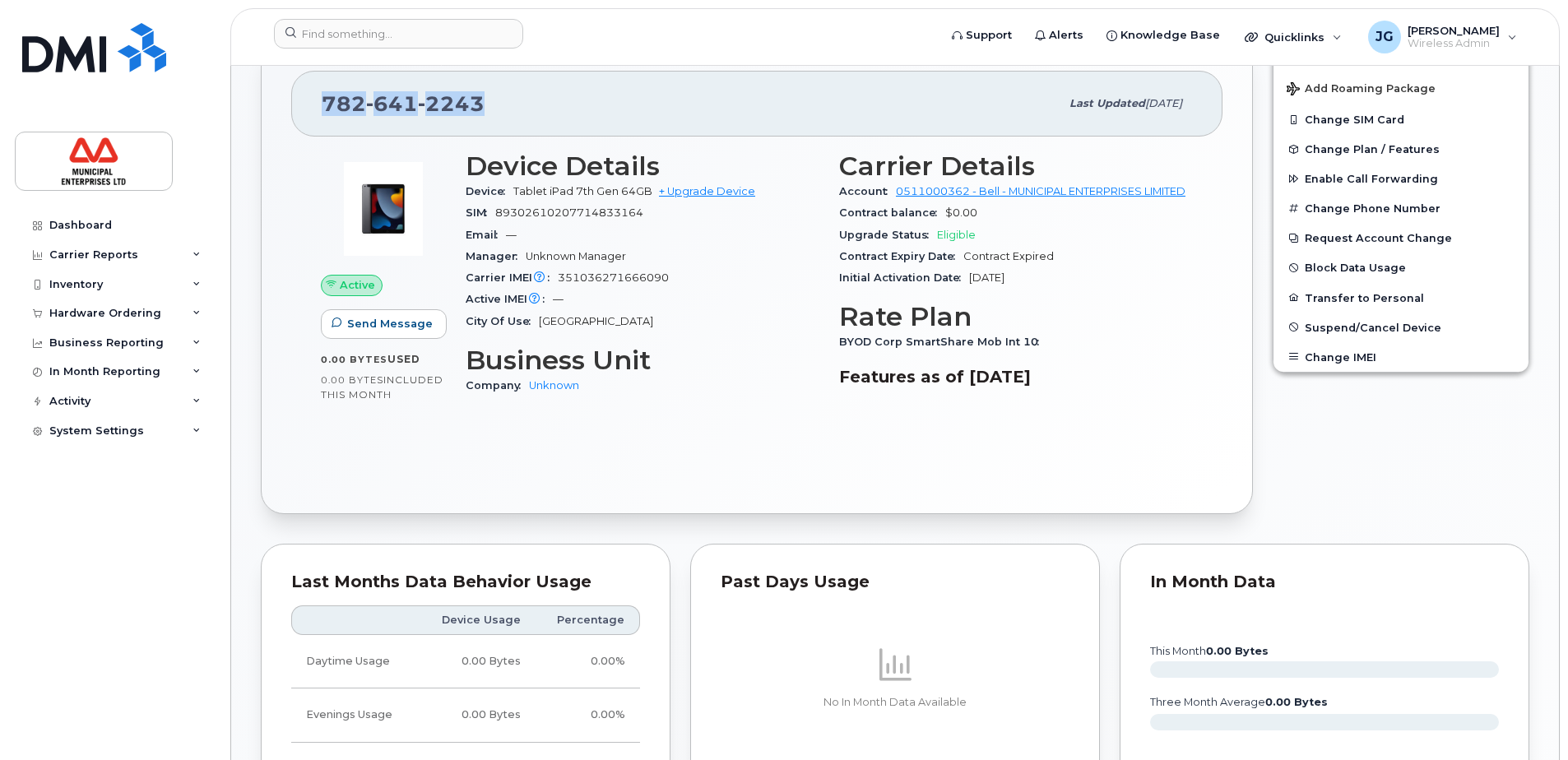
drag, startPoint x: 355, startPoint y: 358, endPoint x: 421, endPoint y: 355, distance: 66.1
click at [421, 355] on div "0.00 Bytes  used" at bounding box center [382, 360] width 125 height 15
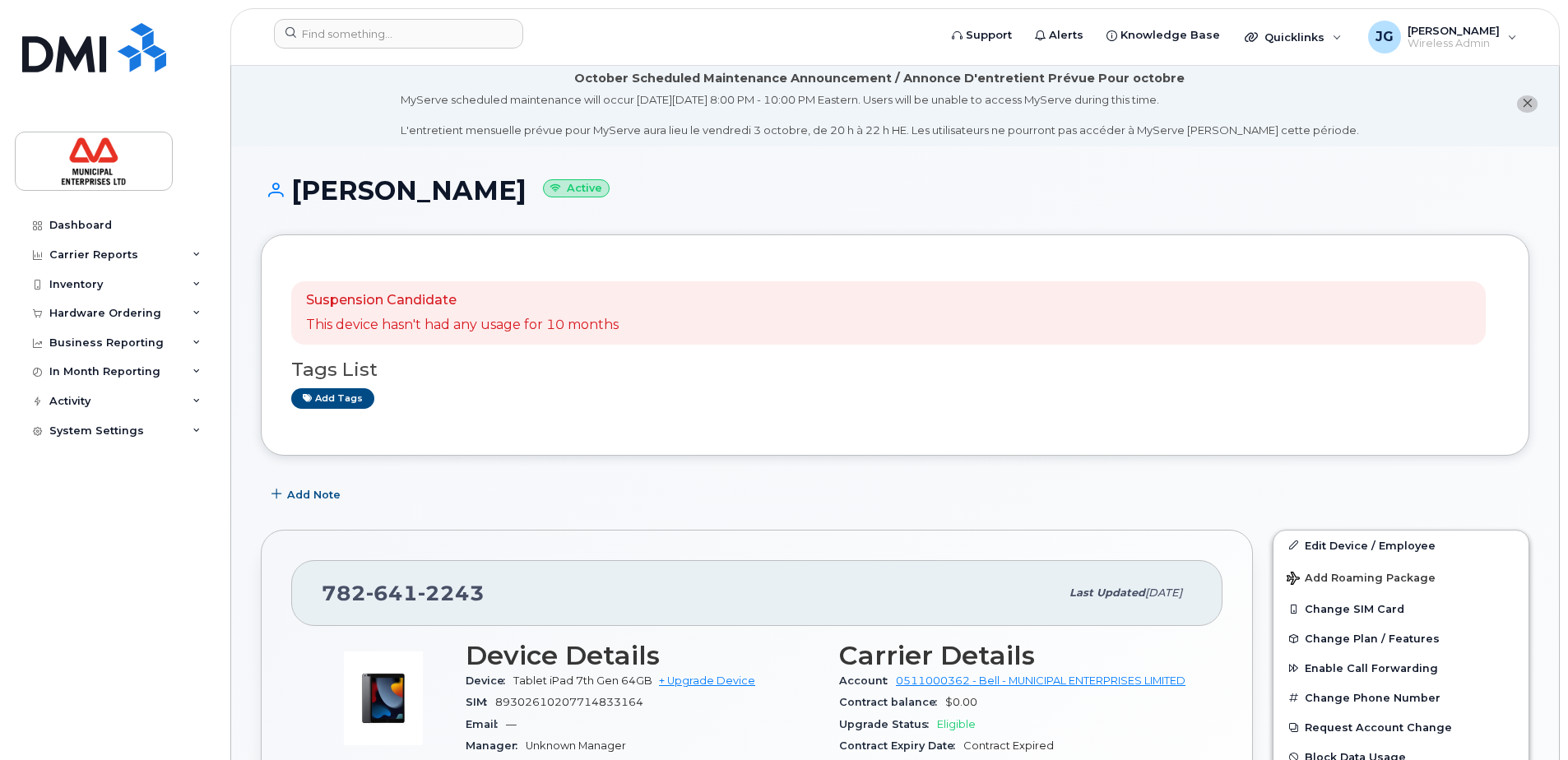
scroll to position [0, 0]
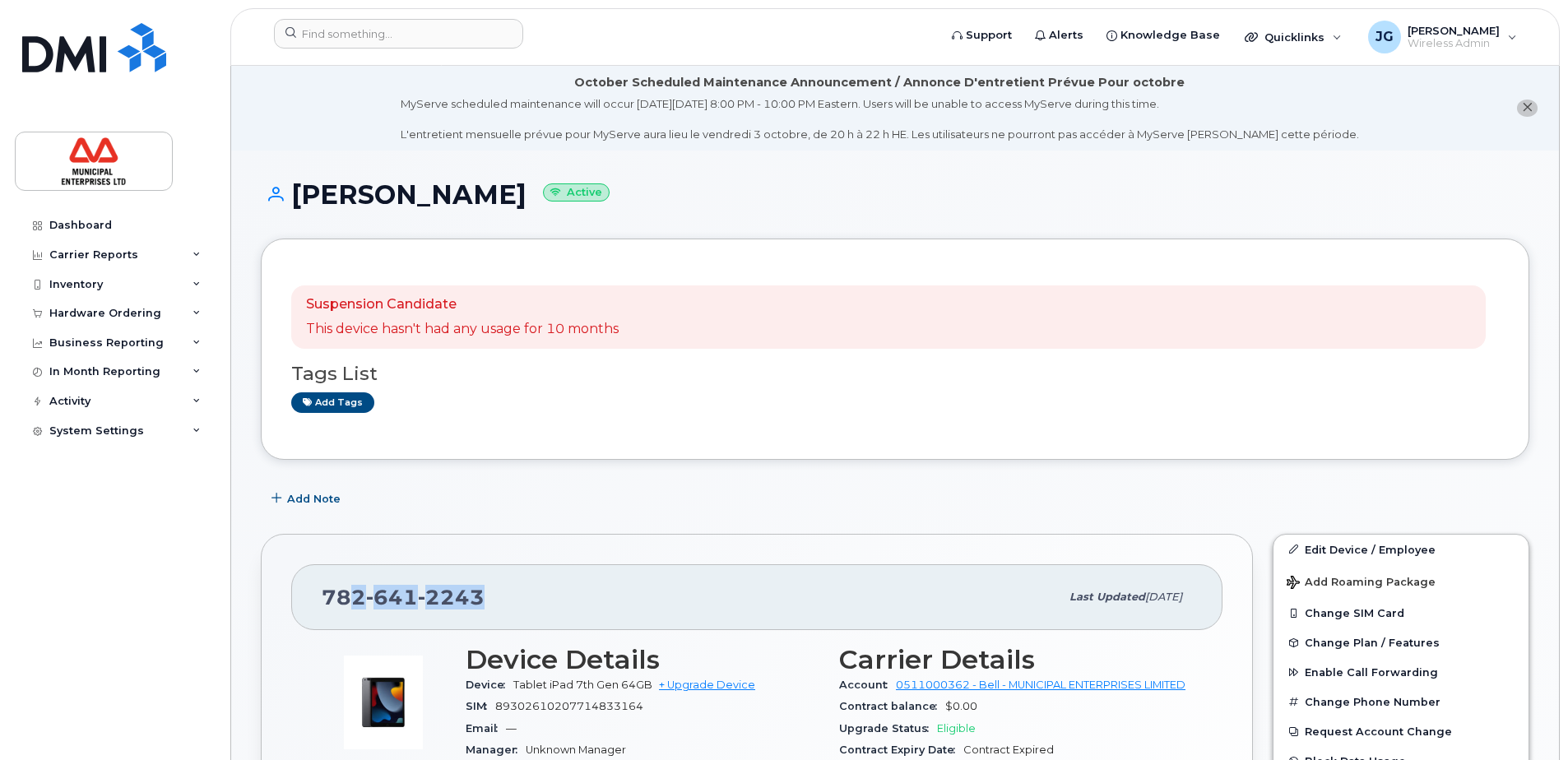
drag, startPoint x: 346, startPoint y: 582, endPoint x: 483, endPoint y: 573, distance: 137.3
click at [483, 573] on div "782 641 2243 Last updated Jun 17, 2024" at bounding box center [757, 597] width 931 height 66
drag, startPoint x: 483, startPoint y: 572, endPoint x: 757, endPoint y: 497, distance: 284.1
click at [757, 497] on div "Add Note" at bounding box center [894, 499] width 1269 height 30
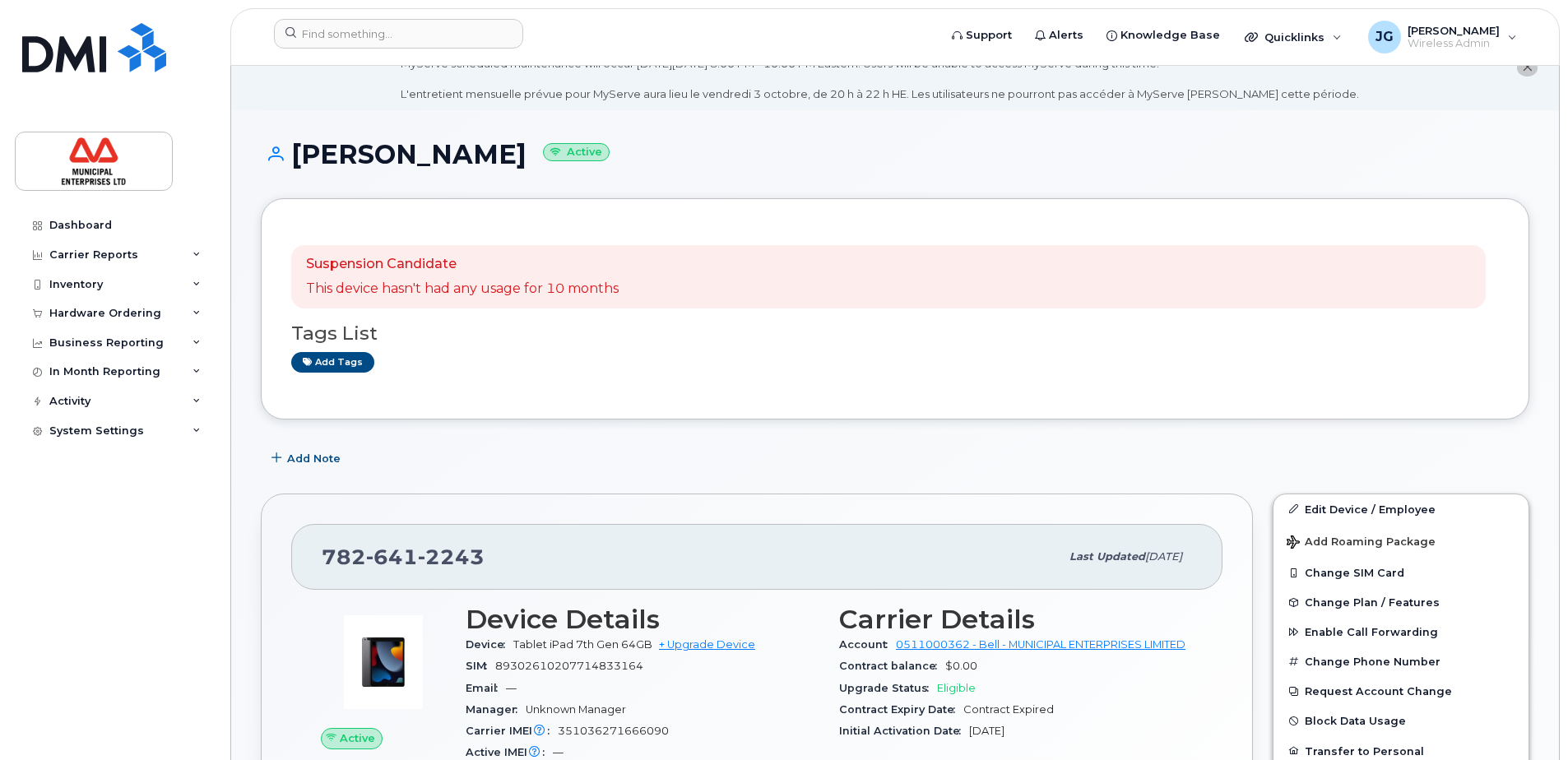
scroll to position [165, 0]
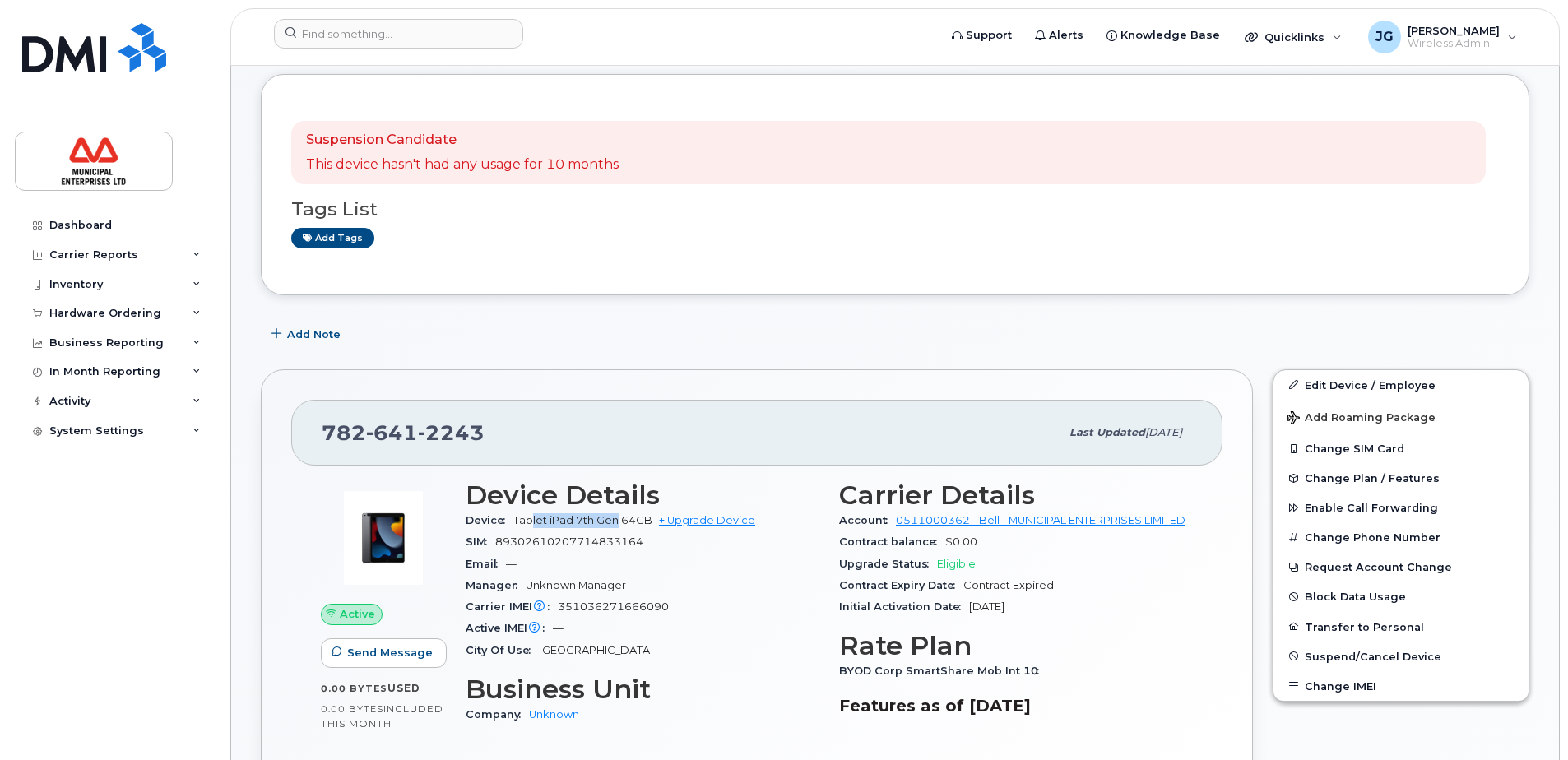
drag, startPoint x: 533, startPoint y: 516, endPoint x: 619, endPoint y: 512, distance: 86.1
click at [619, 512] on div "Device Tablet iPad 7th Gen 64GB + Upgrade Device" at bounding box center [642, 520] width 353 height 21
drag, startPoint x: 619, startPoint y: 512, endPoint x: 612, endPoint y: 521, distance: 11.4
click at [612, 521] on span "Tablet iPad 7th Gen 64GB" at bounding box center [582, 520] width 139 height 12
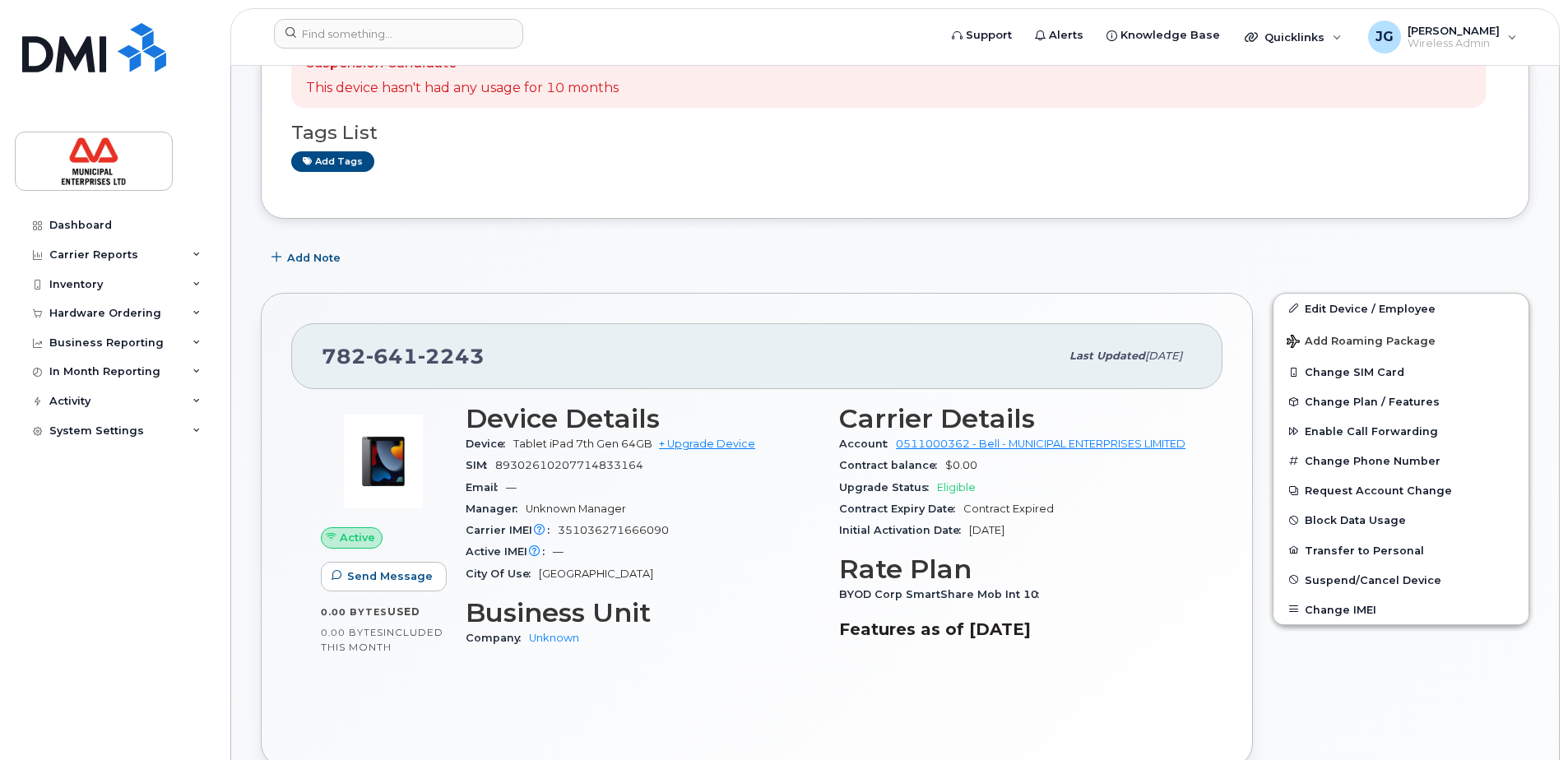
scroll to position [247, 0]
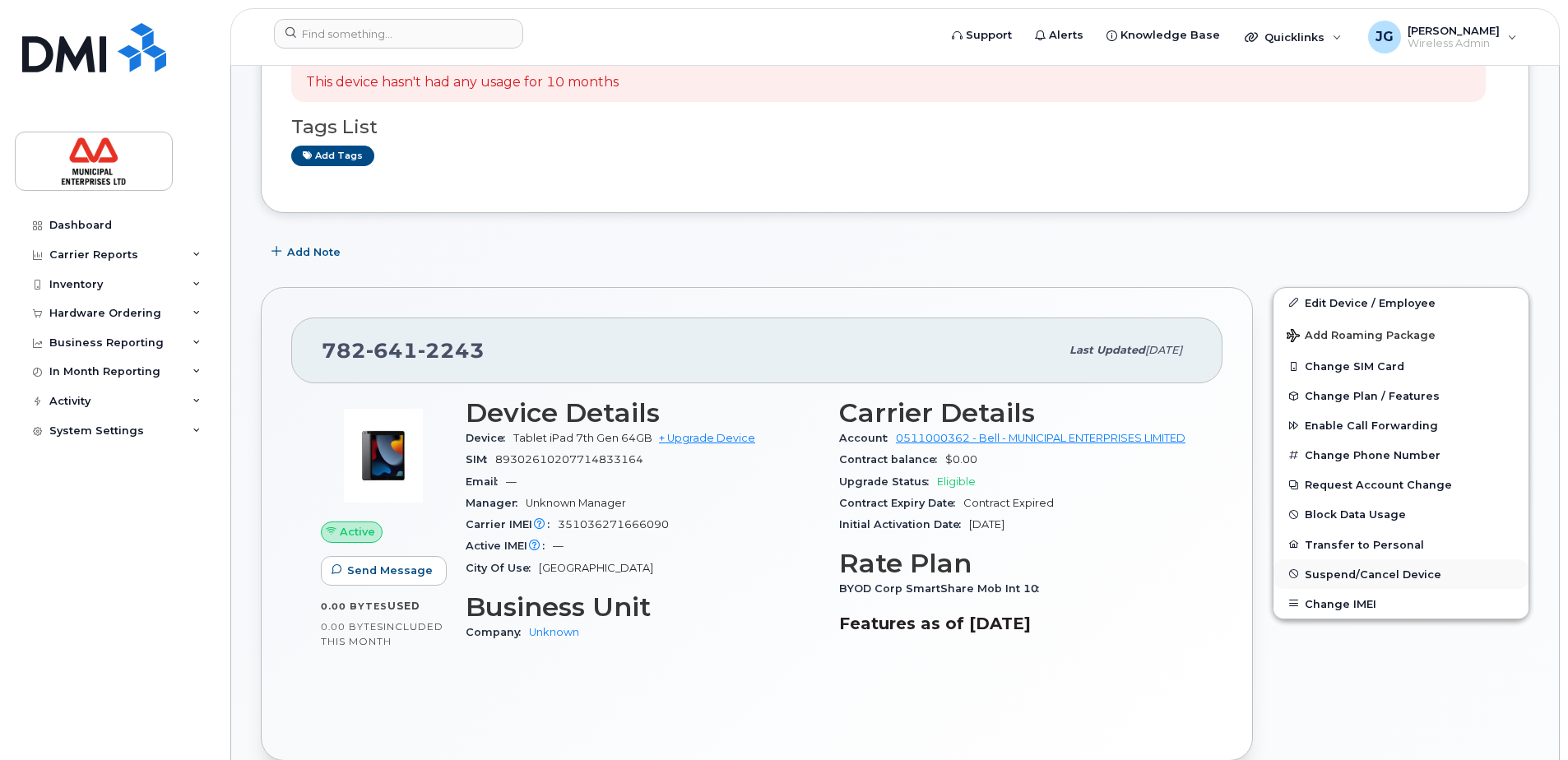
click at [1366, 573] on span "Suspend/Cancel Device" at bounding box center [1372, 574] width 137 height 12
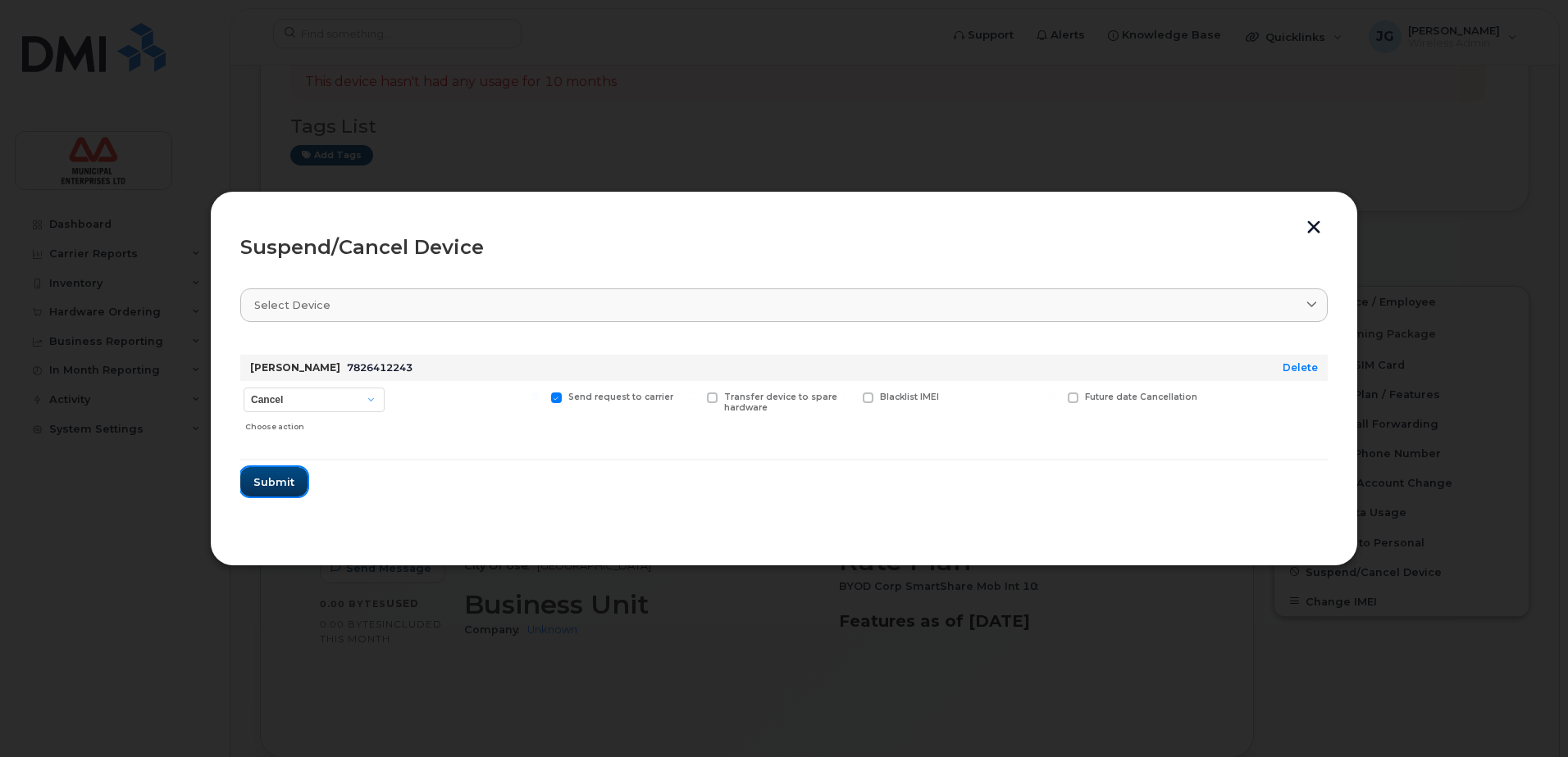
click at [268, 474] on span "Submit" at bounding box center [274, 482] width 41 height 16
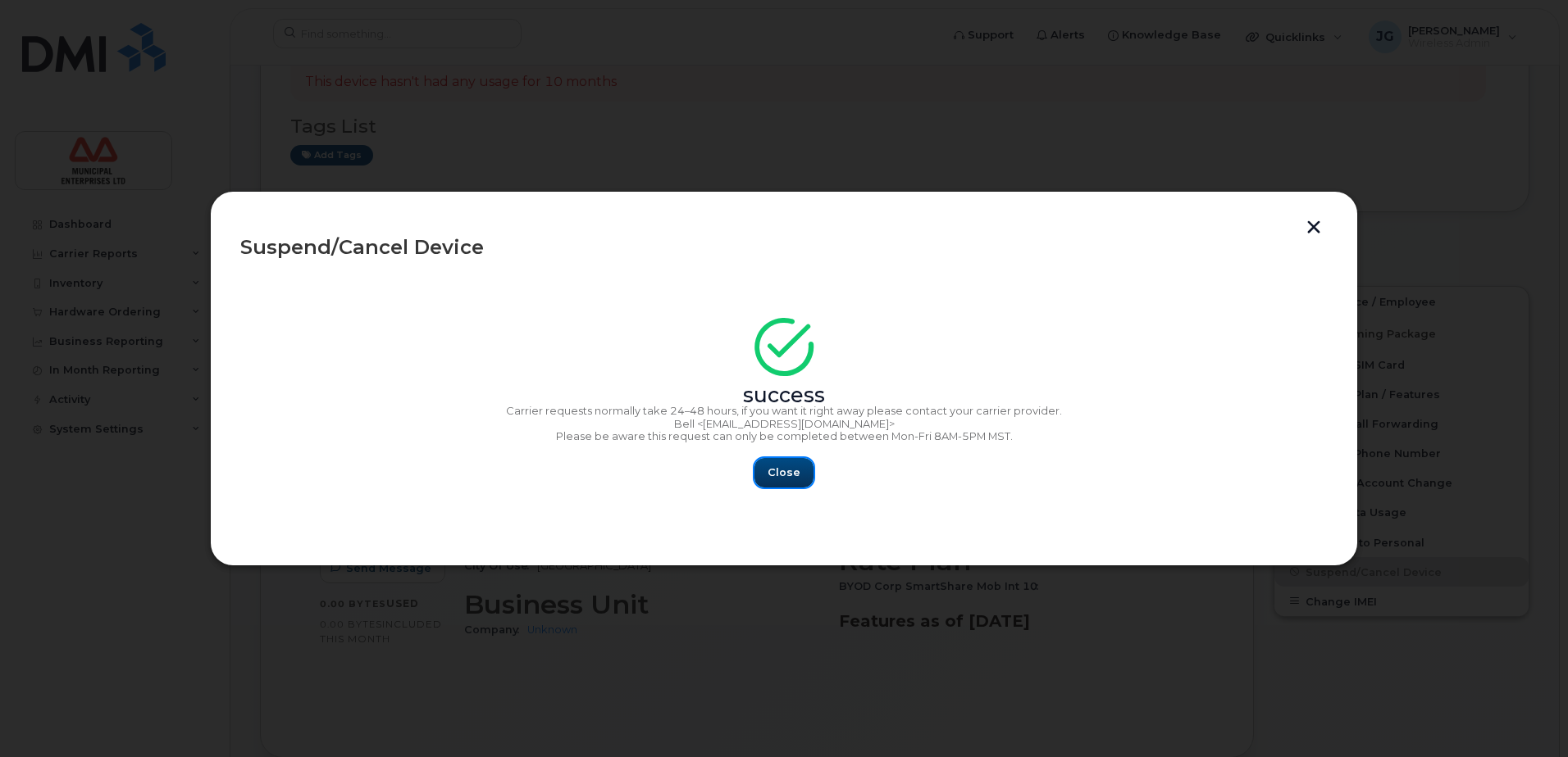
click at [807, 473] on button "Close" at bounding box center [783, 473] width 59 height 30
